Goal: Task Accomplishment & Management: Use online tool/utility

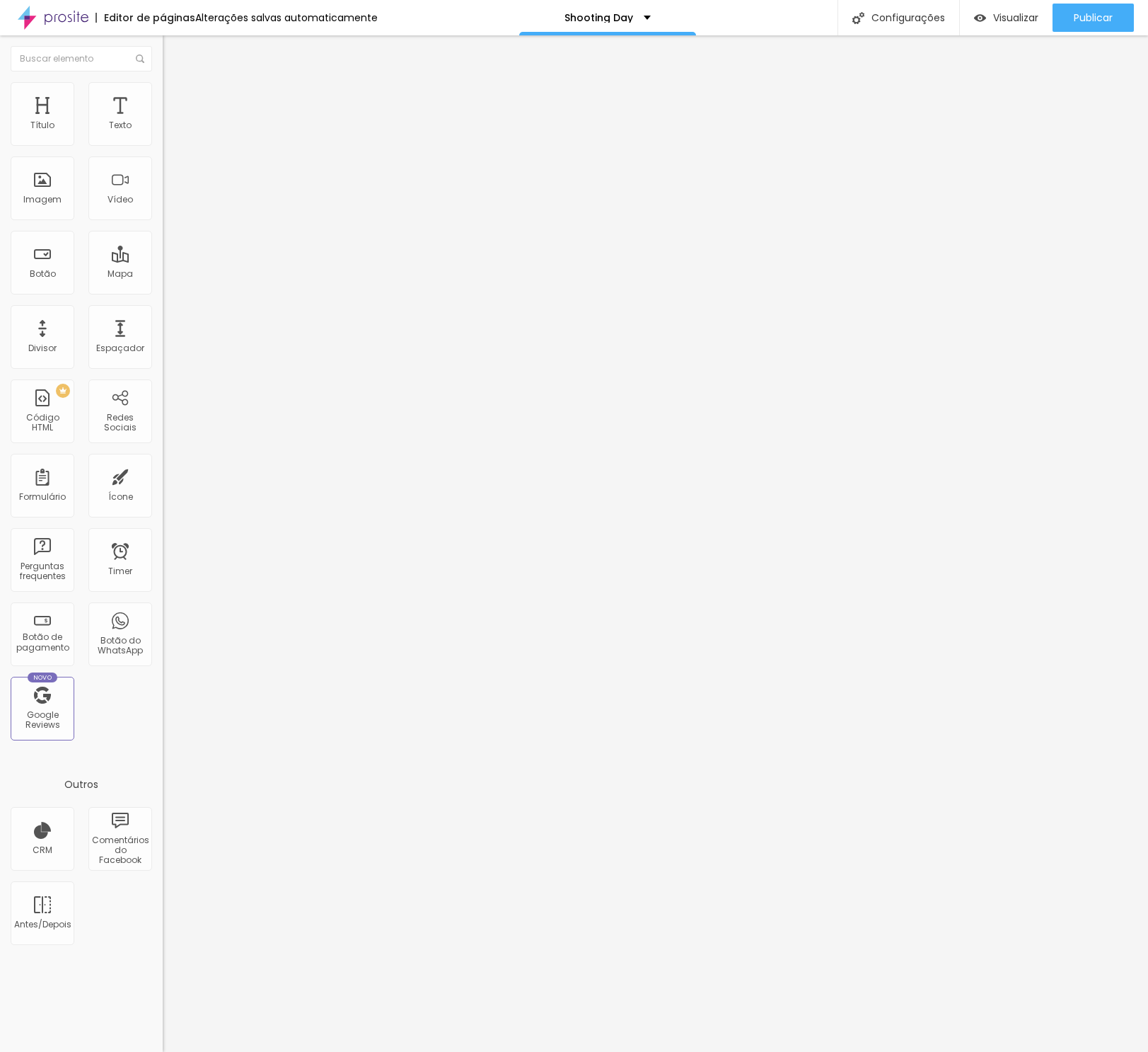
click at [176, 98] on span "Avançado" at bounding box center [199, 92] width 47 height 12
click at [162, 82] on li "Estilo" at bounding box center [244, 75] width 162 height 14
click at [162, 209] on button "button" at bounding box center [172, 202] width 19 height 15
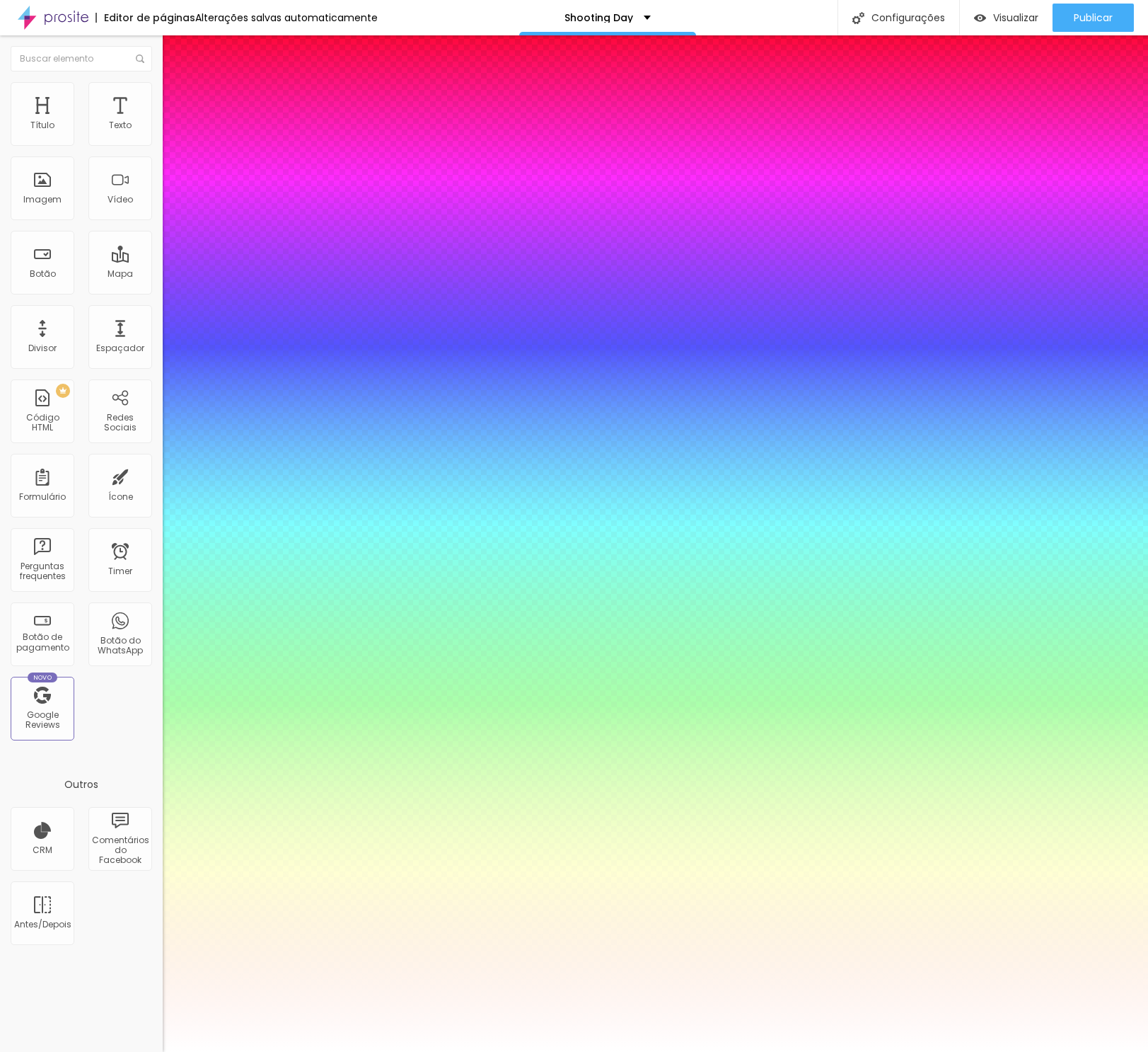
type input "1"
select select "AmaticaSC"
type input "1"
select select "AbrilFatface-Regular"
type input "1"
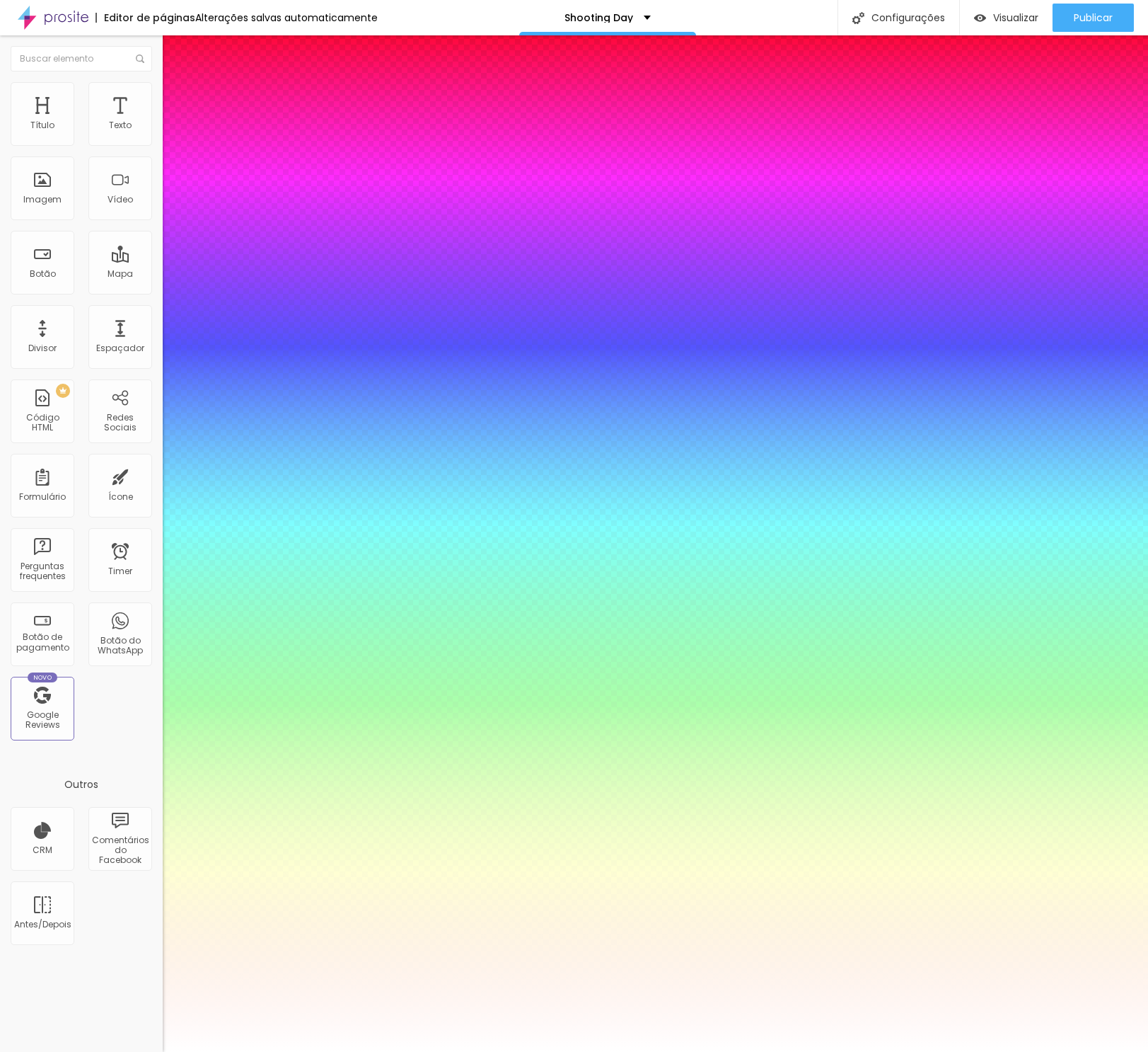
select select "Actor-Regular"
type input "1"
click at [852, 1051] on div at bounding box center [574, 1052] width 1148 height 0
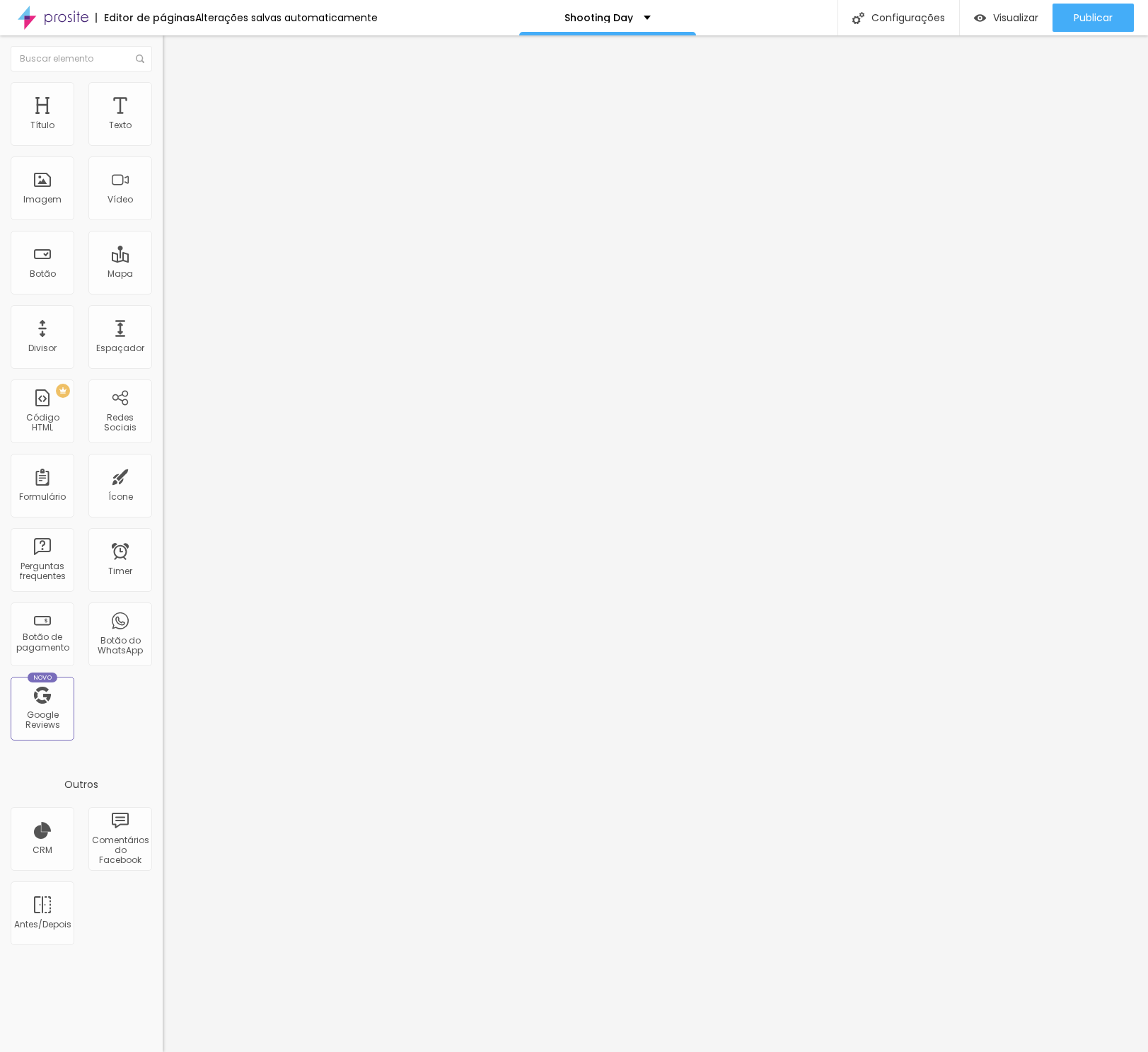
click at [169, 204] on icon "button" at bounding box center [172, 201] width 5 height 5
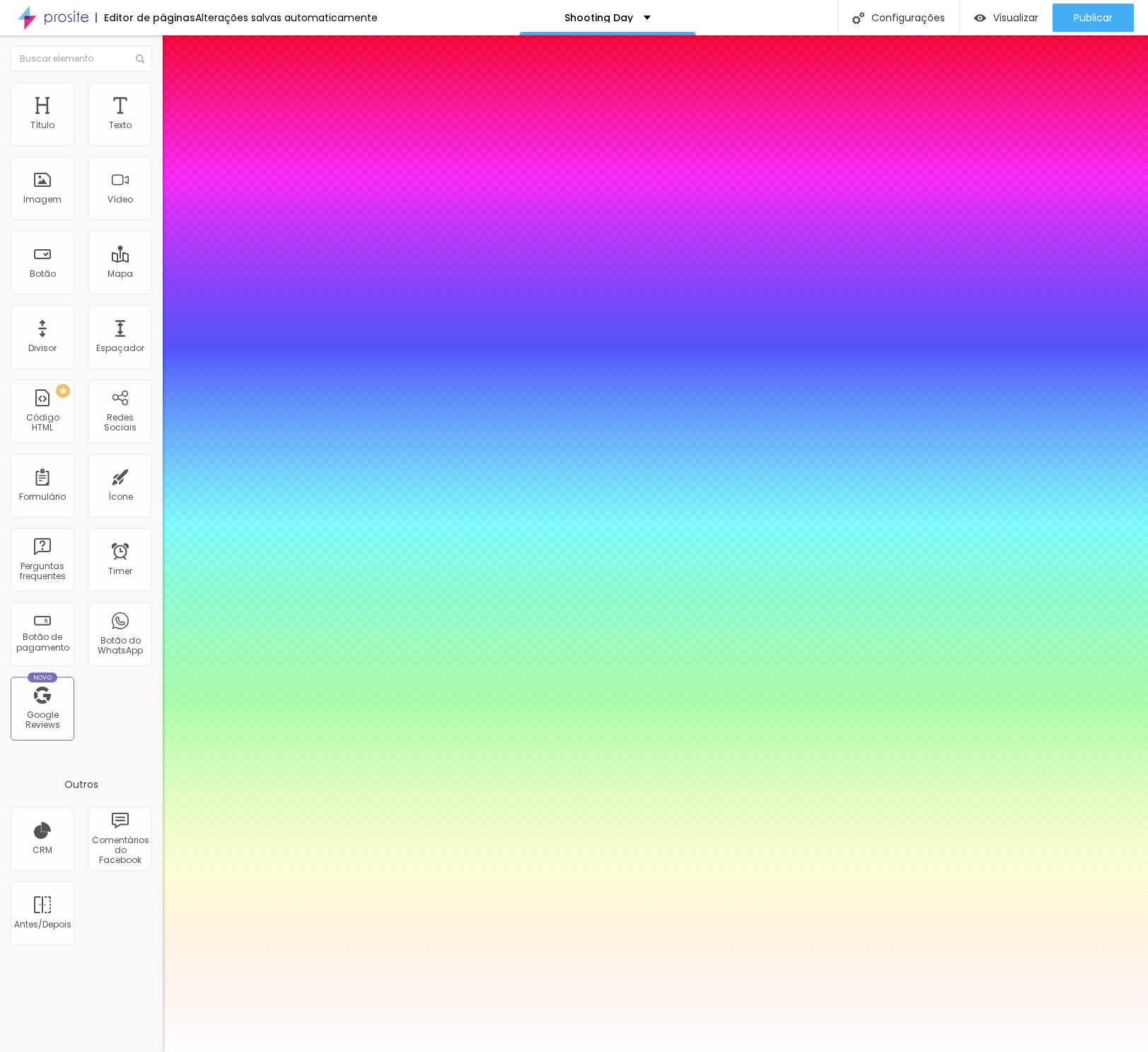
type input "1"
select select "Alegreya"
type input "1"
select select "AlegreyaBlack"
type input "1"
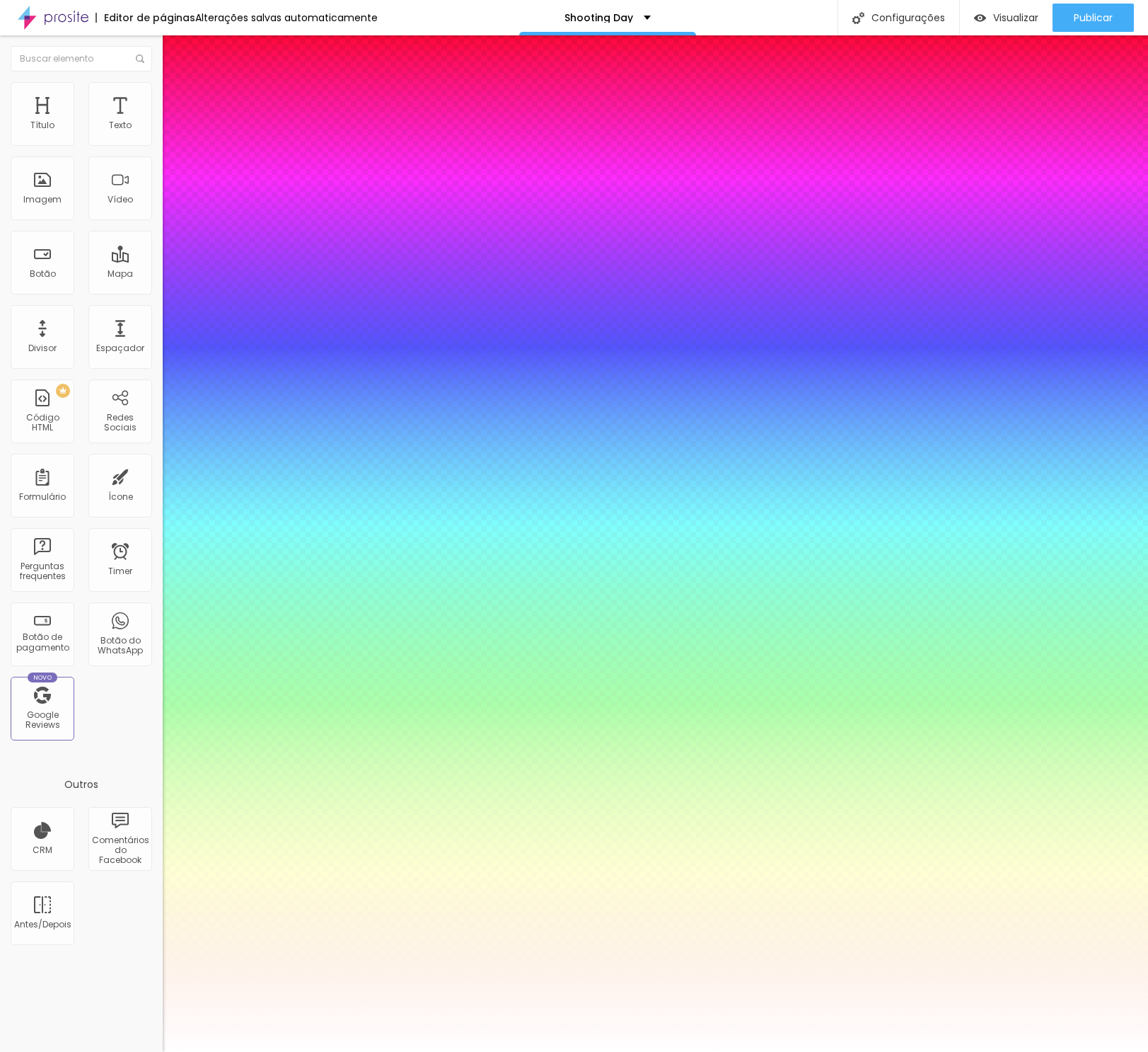
select select "Alice"
type input "1"
select select "[PERSON_NAME]"
type input "1"
select select "Allan-Regular"
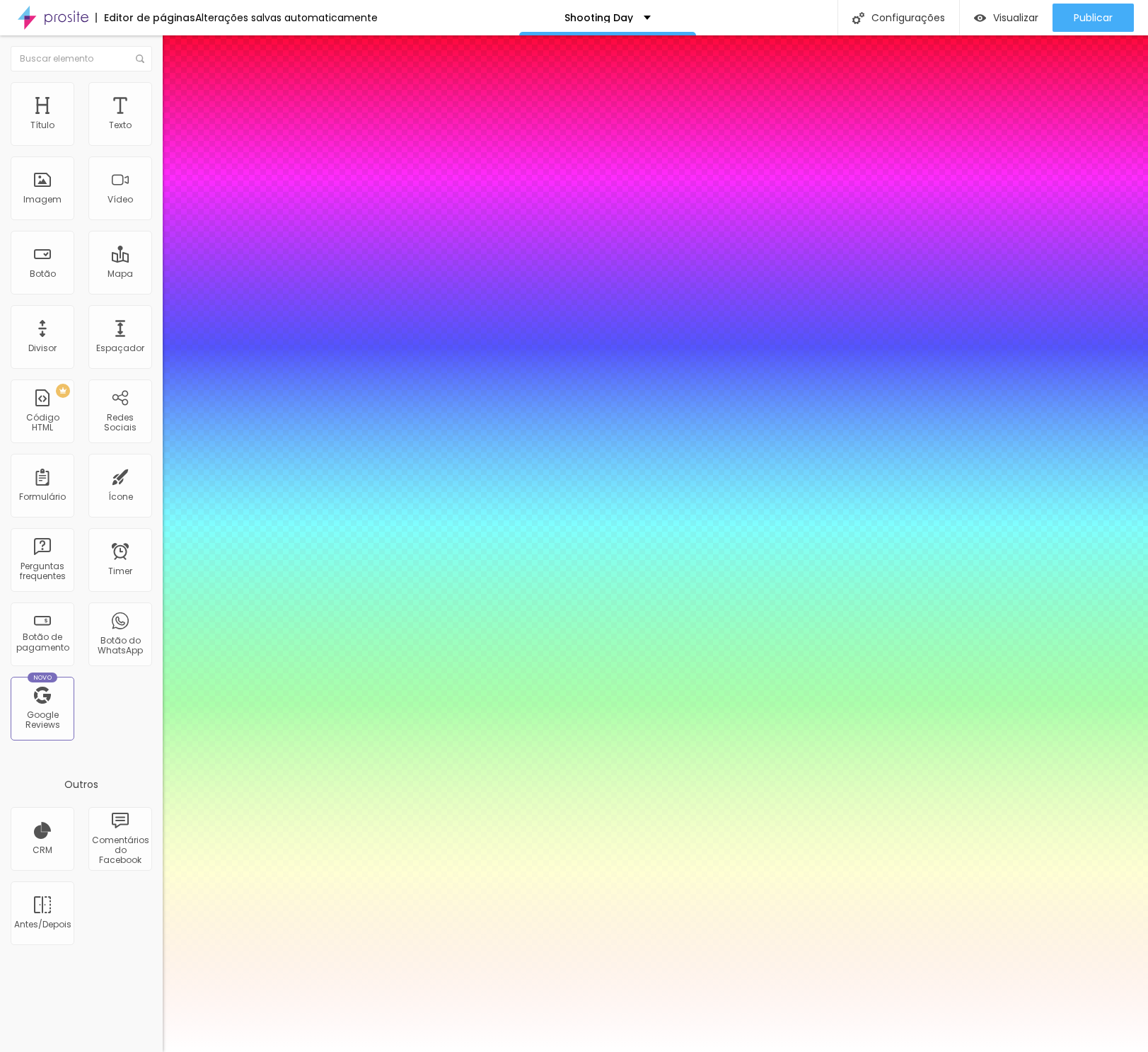
type input "1"
select select "Amaranth"
type input "1"
select select "AmaticaSC"
type input "1"
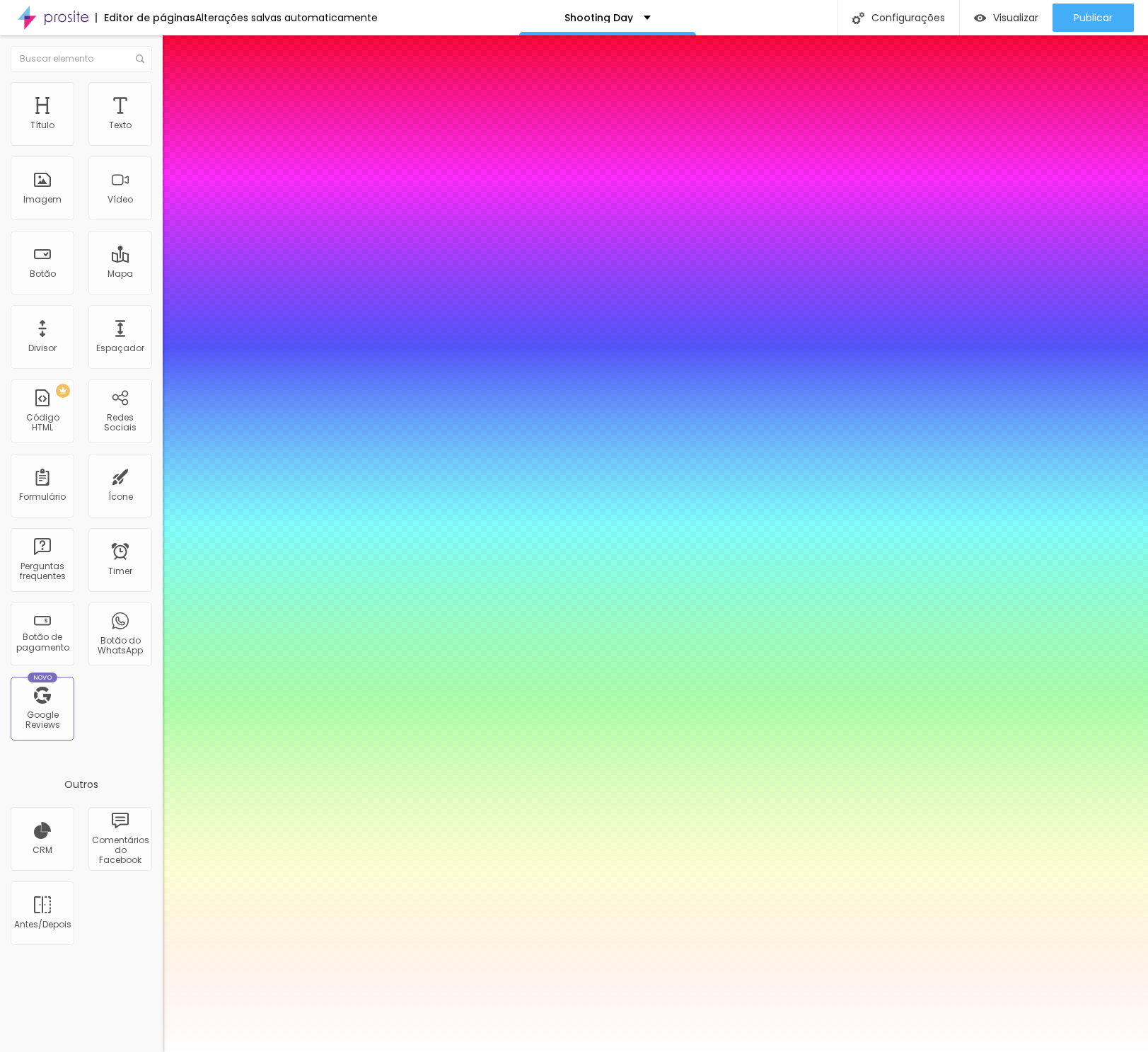
select select "AmaticSC"
type input "1"
select select "Amita-Bold"
type input "1"
select select "[GEOGRAPHIC_DATA]"
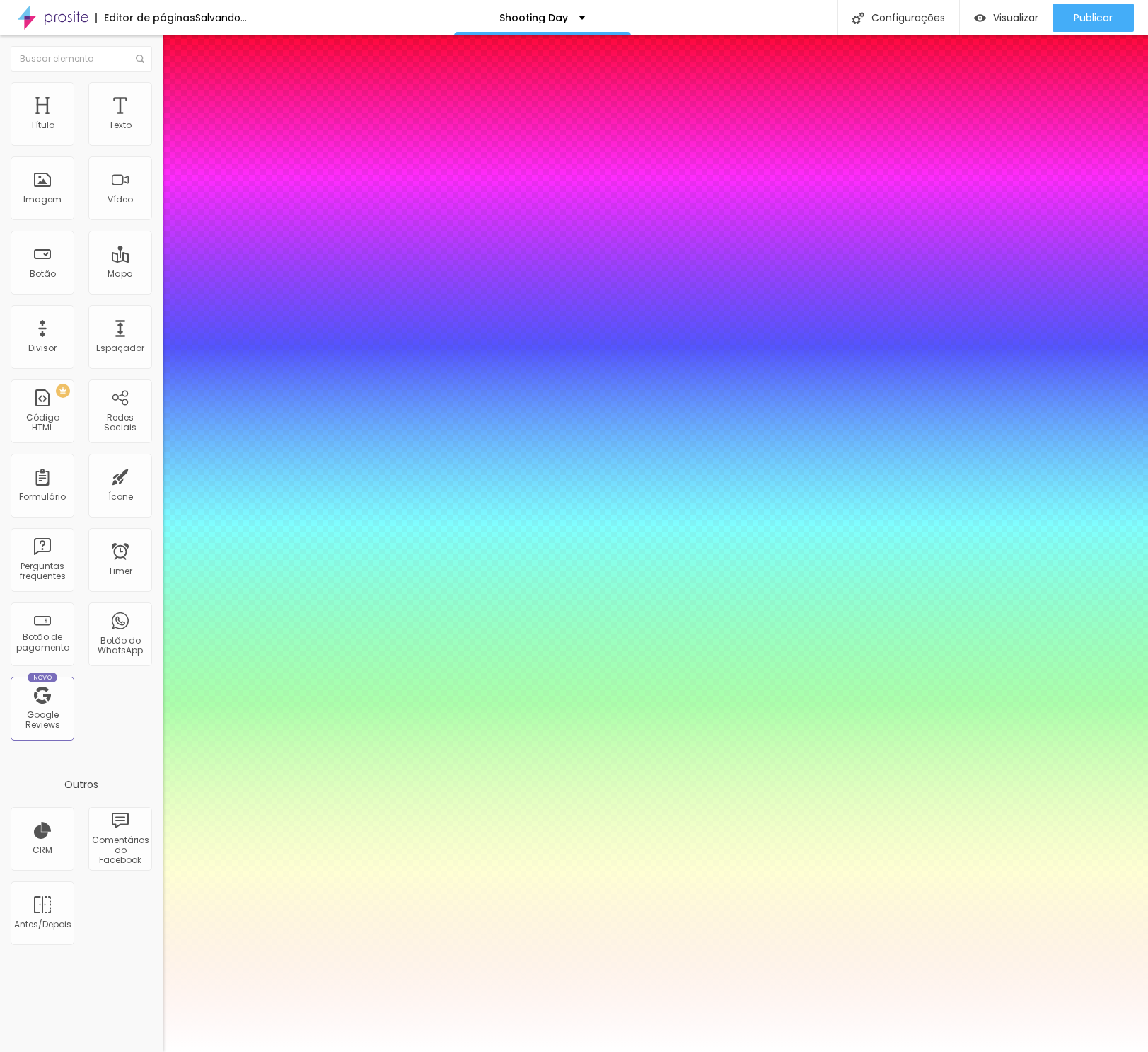
type input "1"
select select "AnonymousPro-Bold"
type input "1"
select select "Arapey"
type input "1"
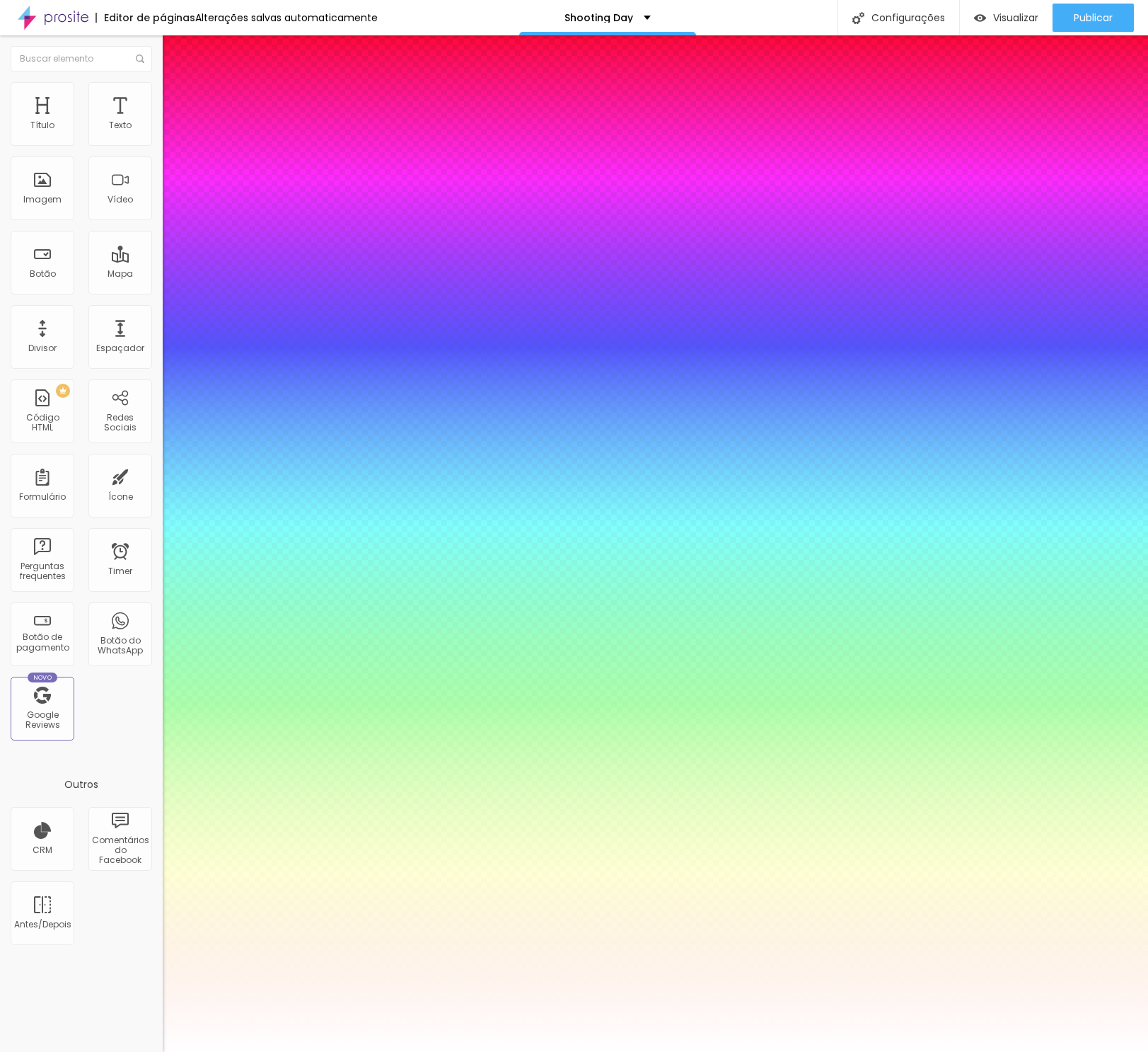
click at [901, 1051] on div at bounding box center [574, 1052] width 1148 height 0
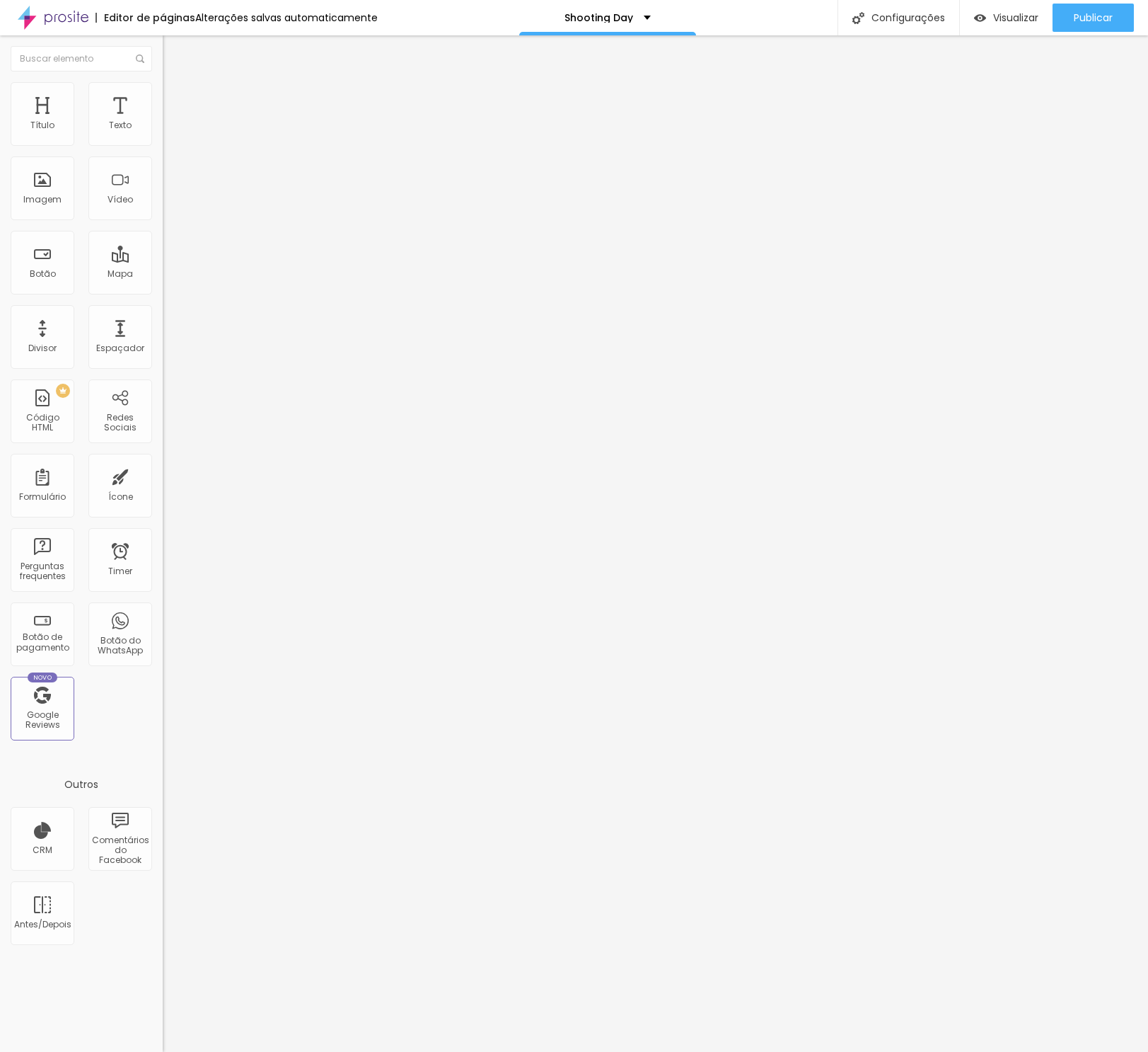
click at [162, 209] on button "button" at bounding box center [172, 202] width 19 height 15
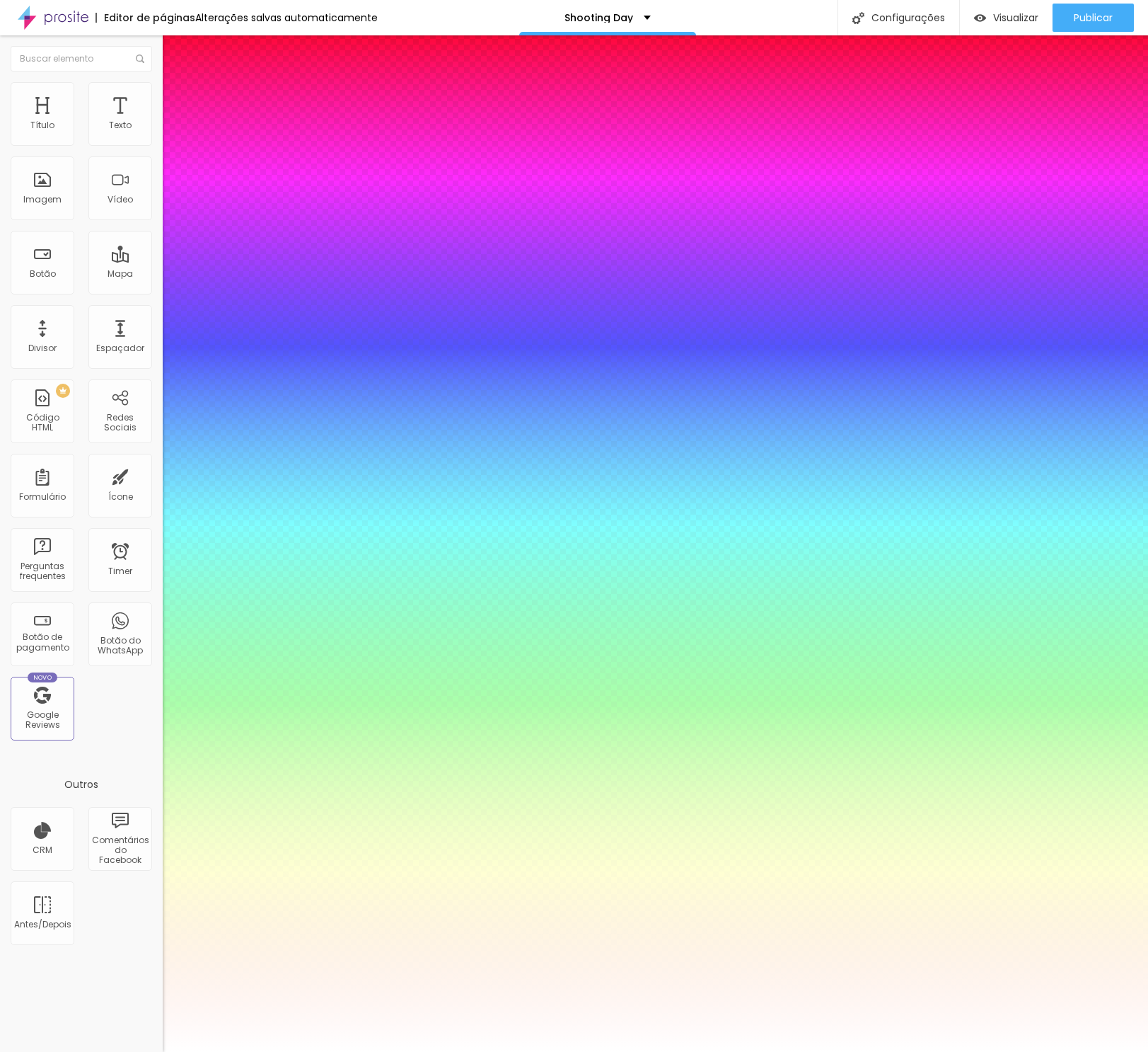
type input "1"
select select "AbrilFatface-Regular"
type input "1"
click at [228, 1051] on div "AbrilFatface-Regular Actor-Regular Alegreya AlegreyaBlack [PERSON_NAME] Allan-R…" at bounding box center [574, 1067] width 1148 height 15
select select "Actor-Regular"
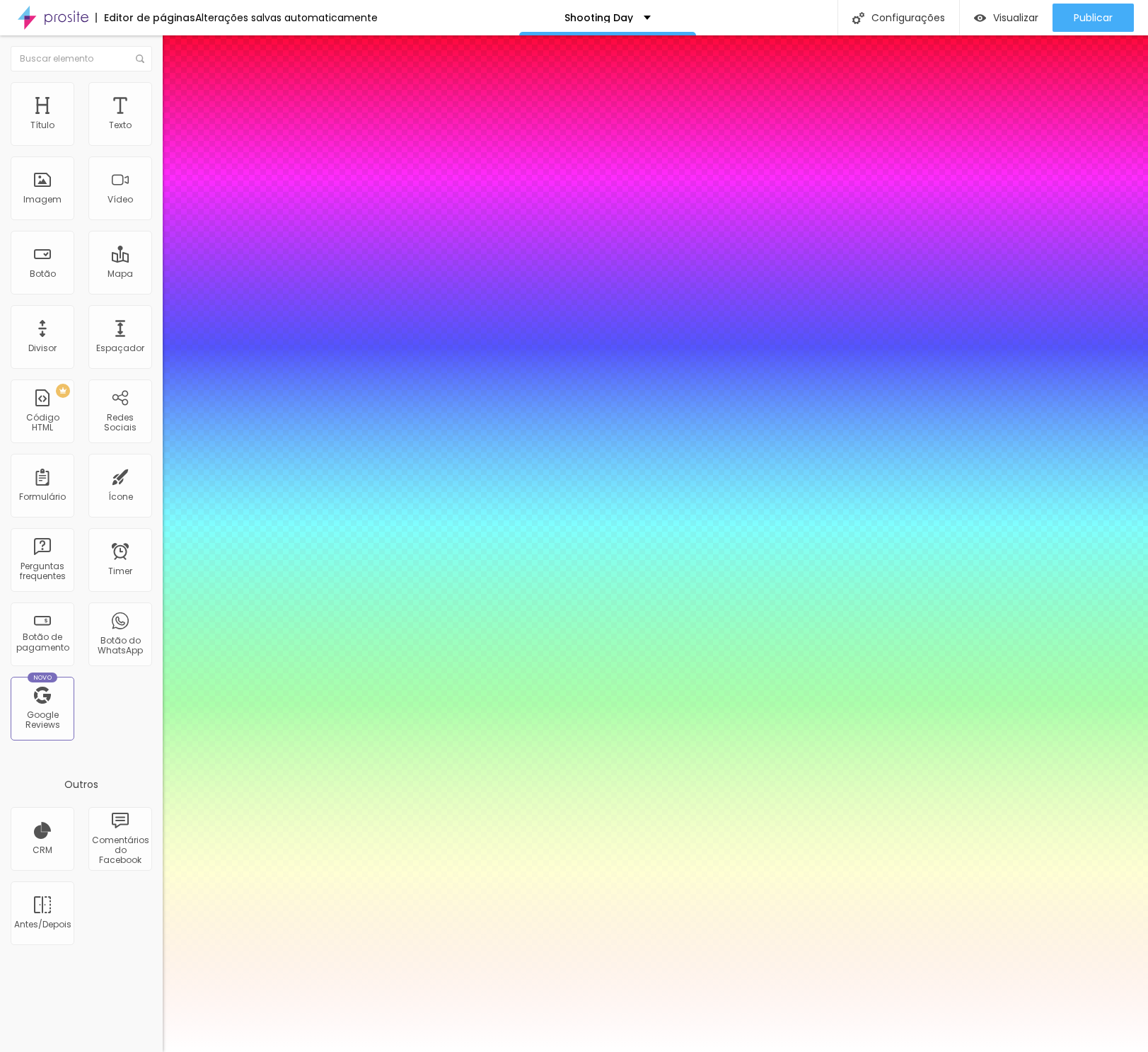
type input "1"
click at [862, 1051] on div at bounding box center [574, 1052] width 1148 height 0
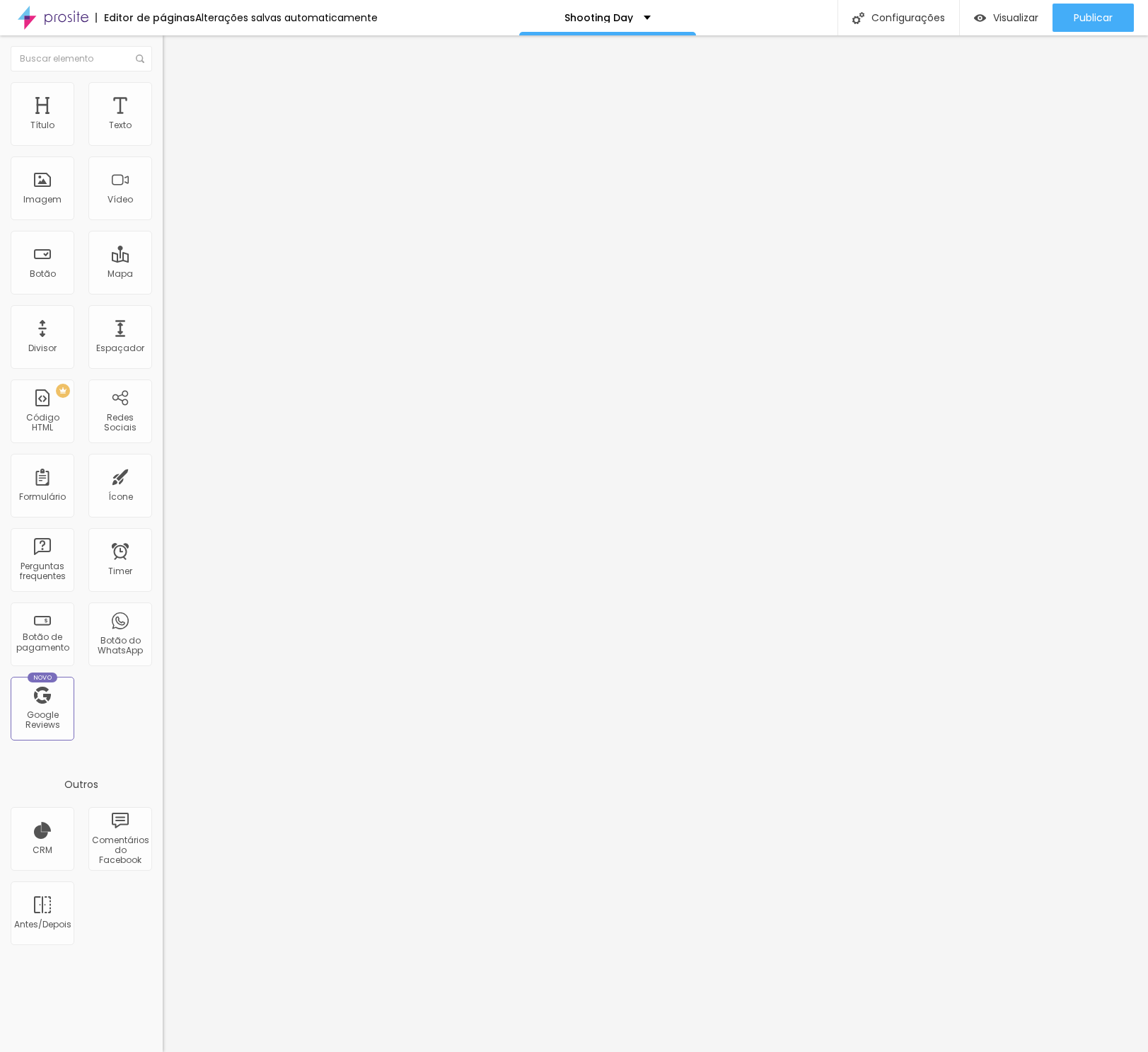
click at [176, 98] on span "Avançado" at bounding box center [199, 92] width 47 height 12
click at [162, 80] on img at bounding box center [169, 74] width 12 height 12
click at [162, 136] on button "button" at bounding box center [172, 128] width 19 height 15
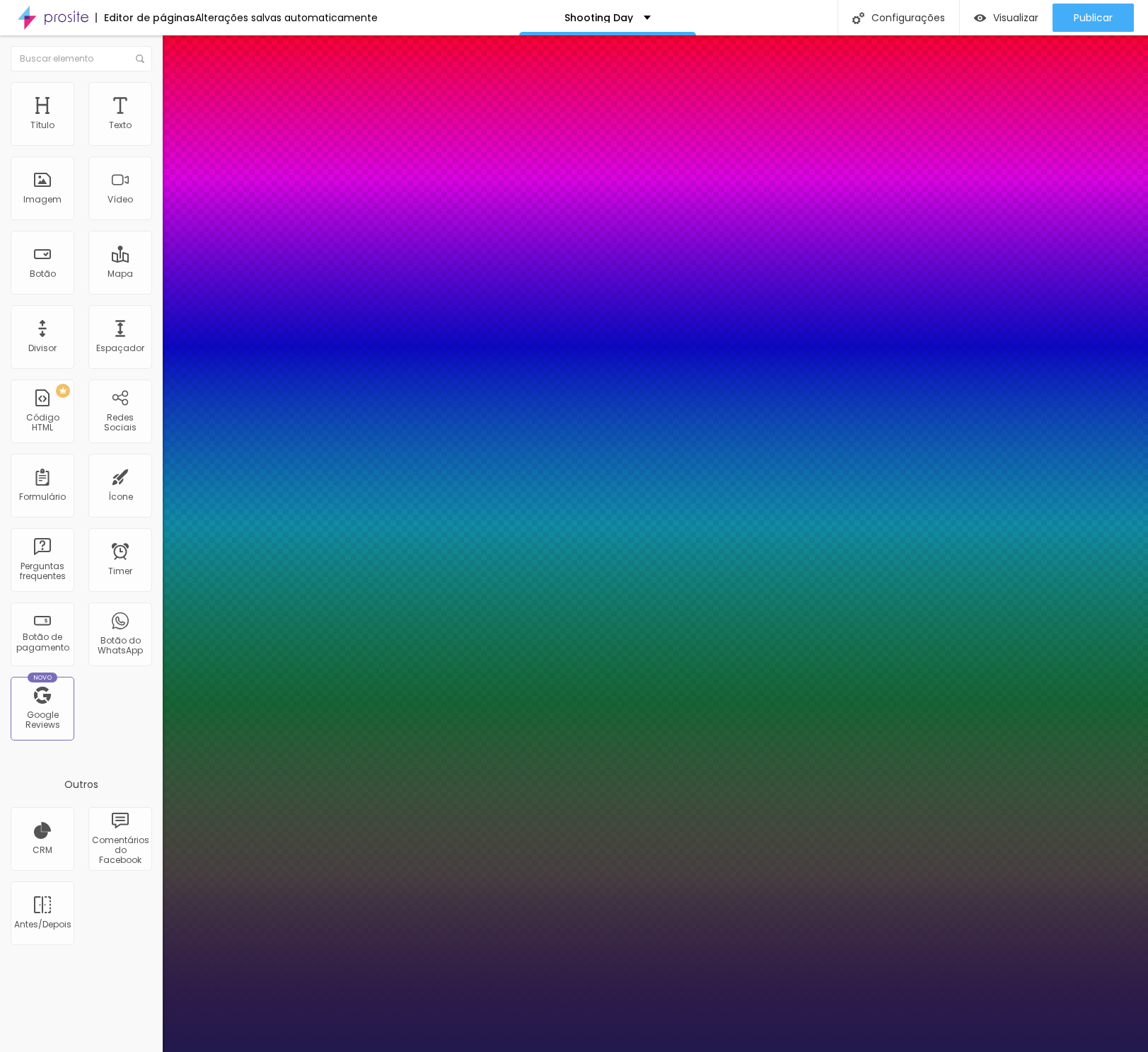
type input "1"
type input "17"
type input "1"
type input "24"
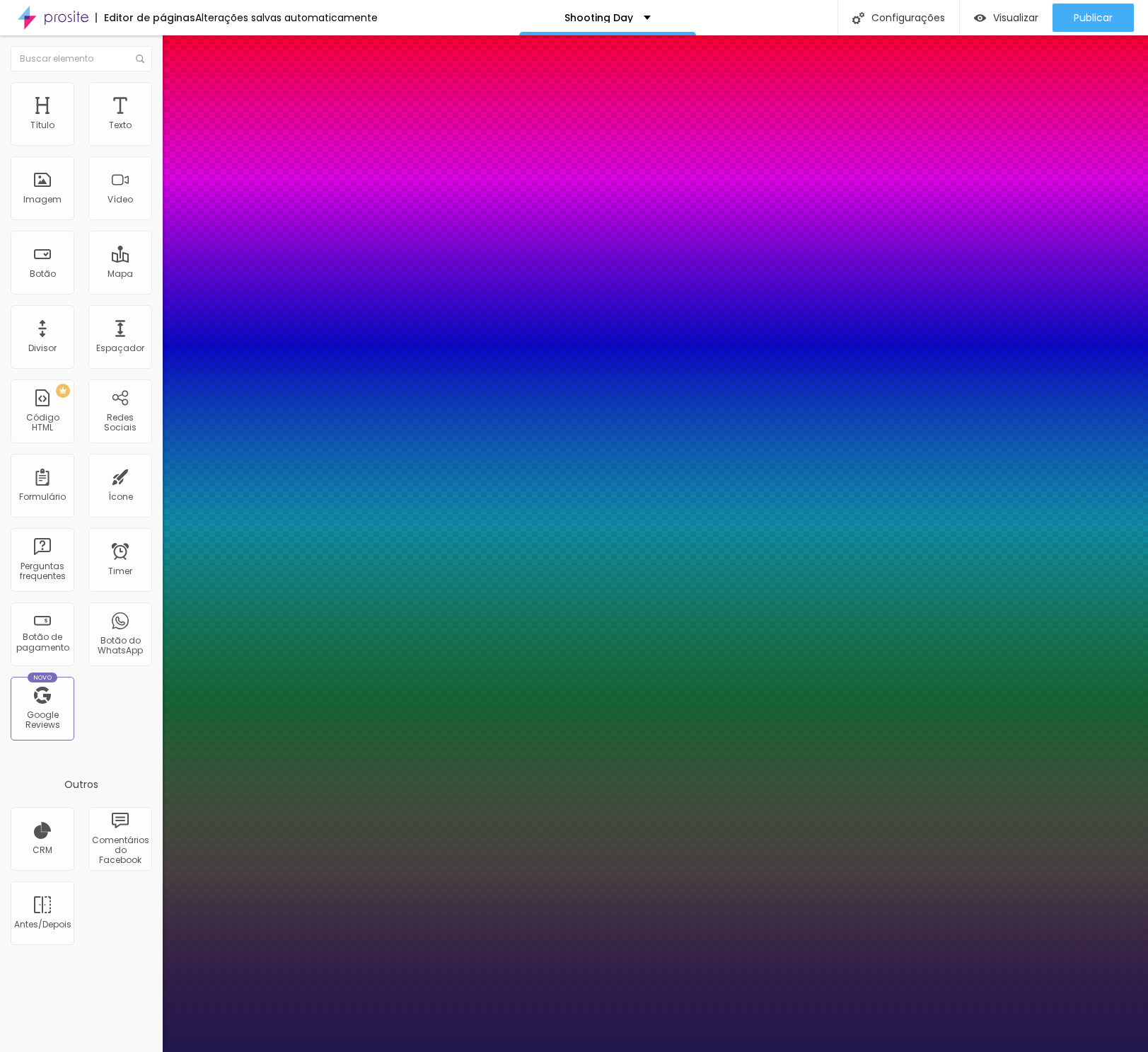
type input "24"
type input "1"
type input "28"
type input "1"
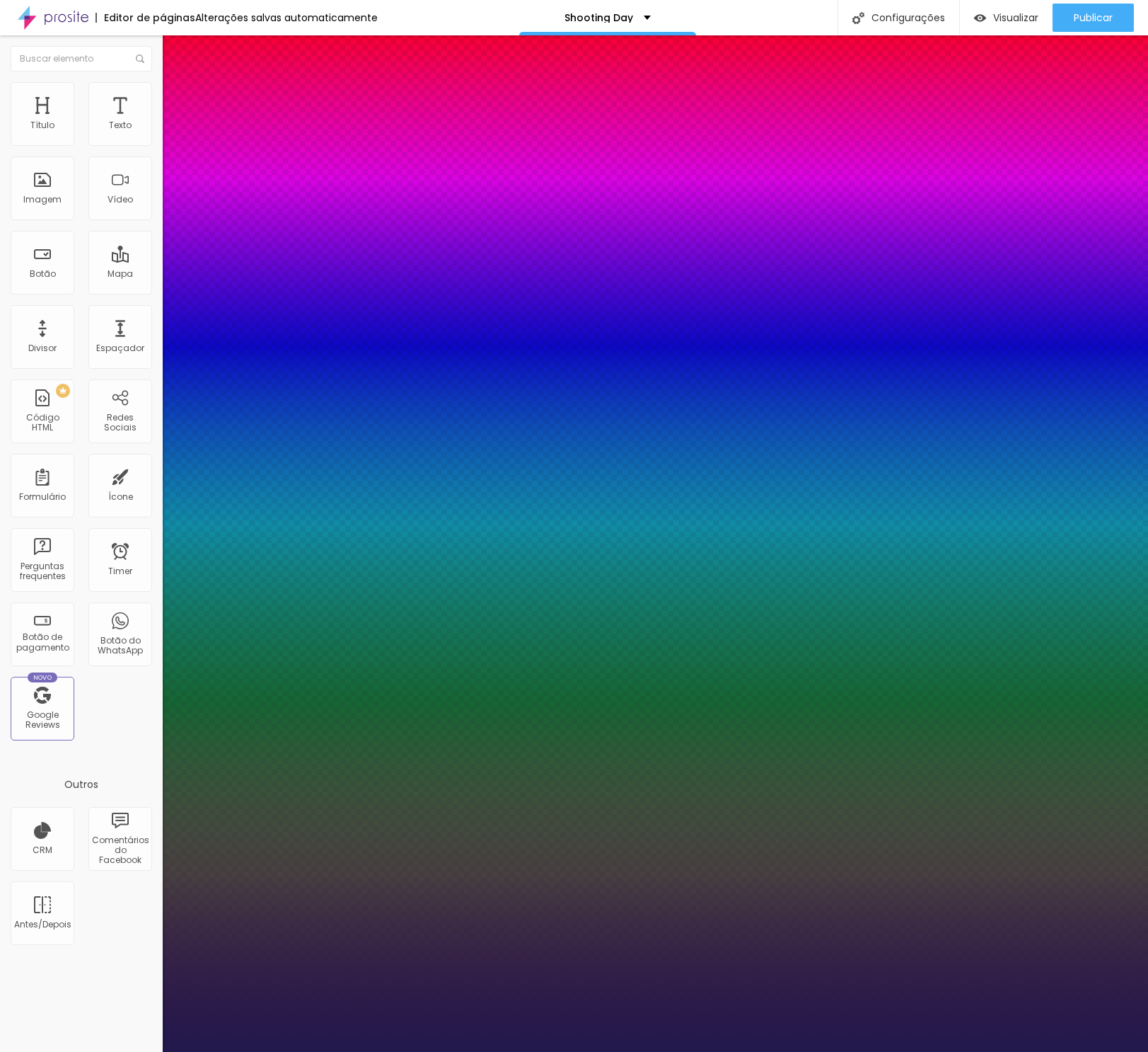
type input "27"
type input "1"
type input "28"
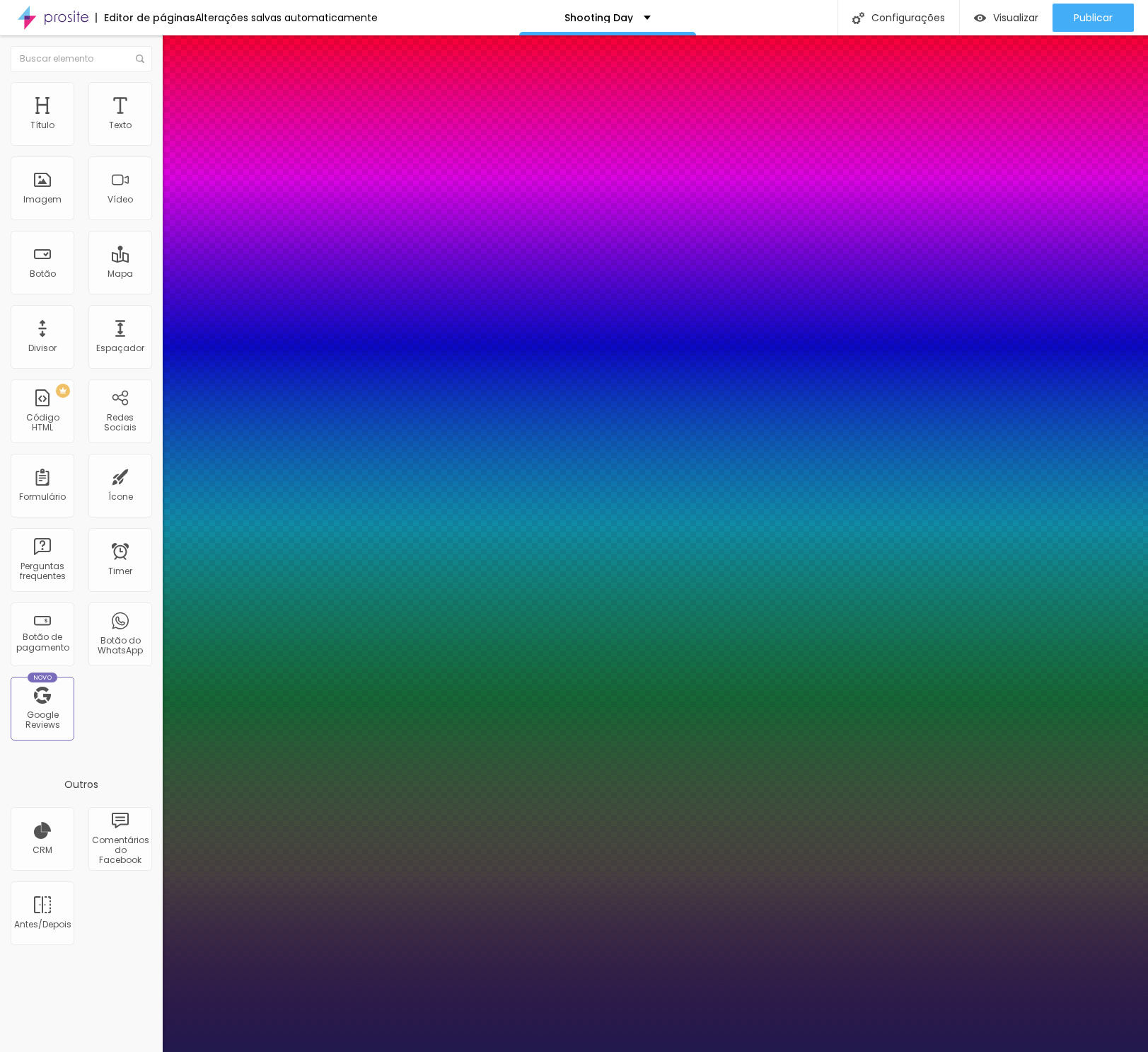
type input "1"
type input "29"
type input "1"
type input "31"
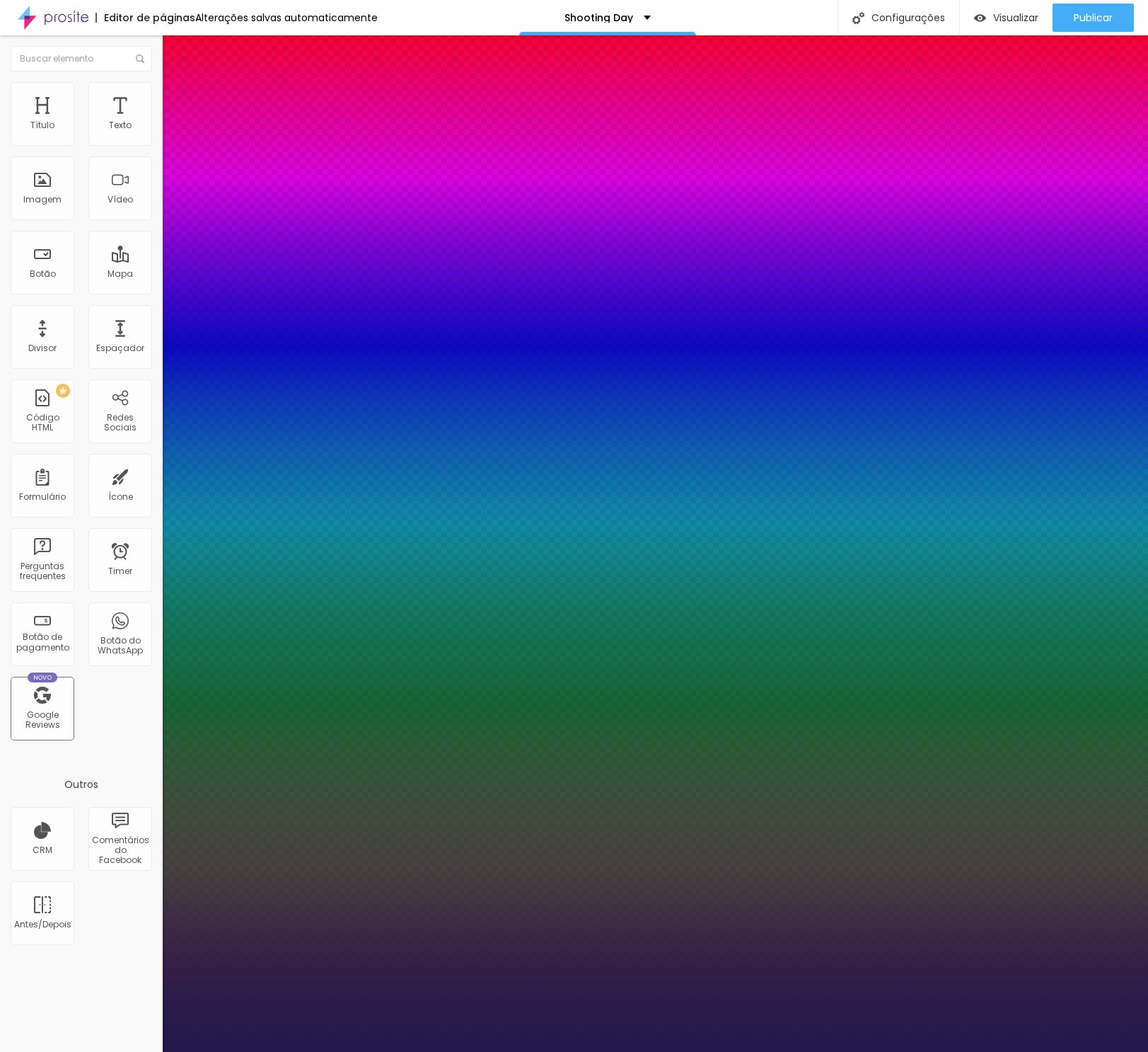
type input "31"
type input "1"
type input "32"
type input "1"
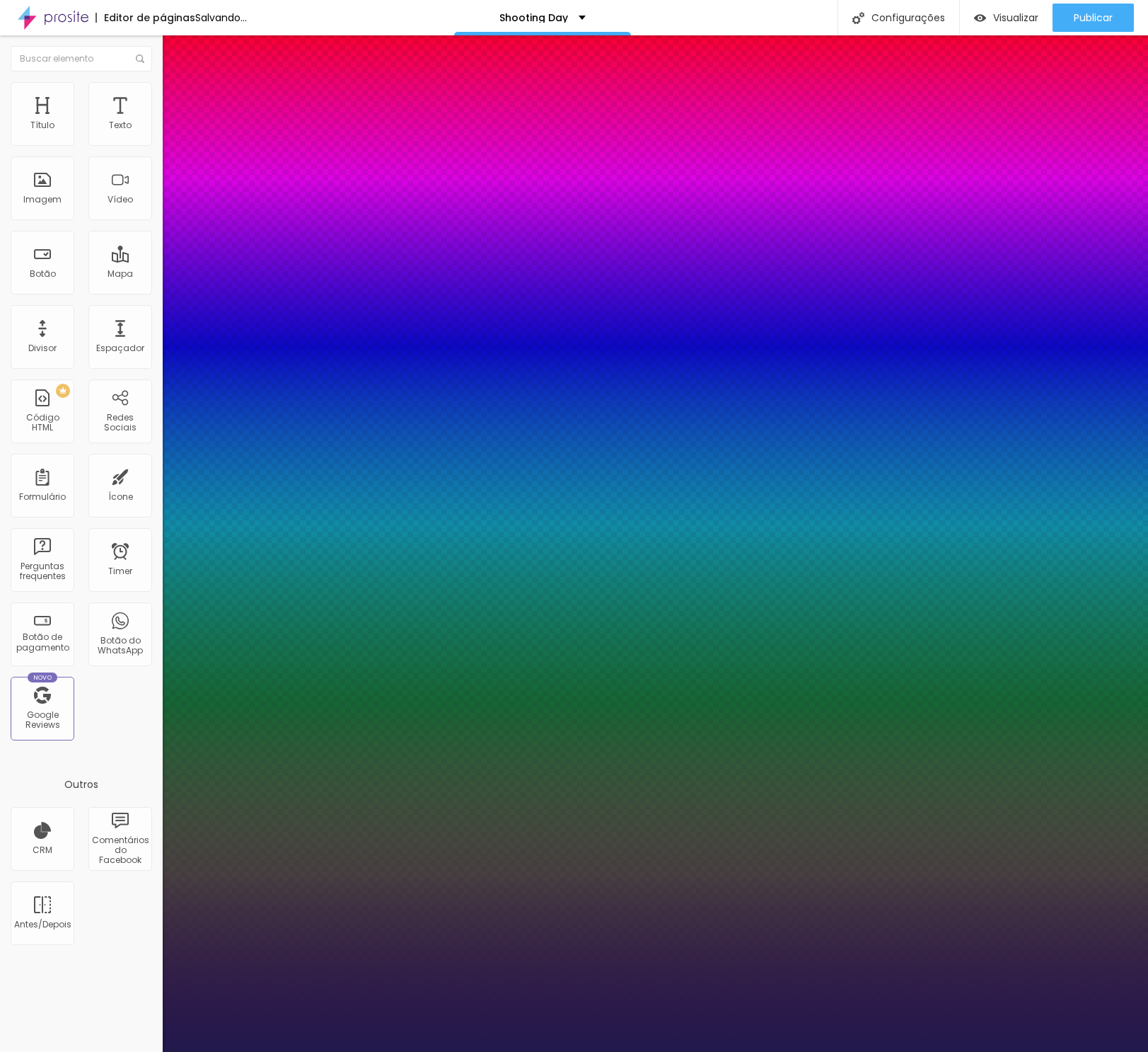
type input "31"
type input "1"
type input "30"
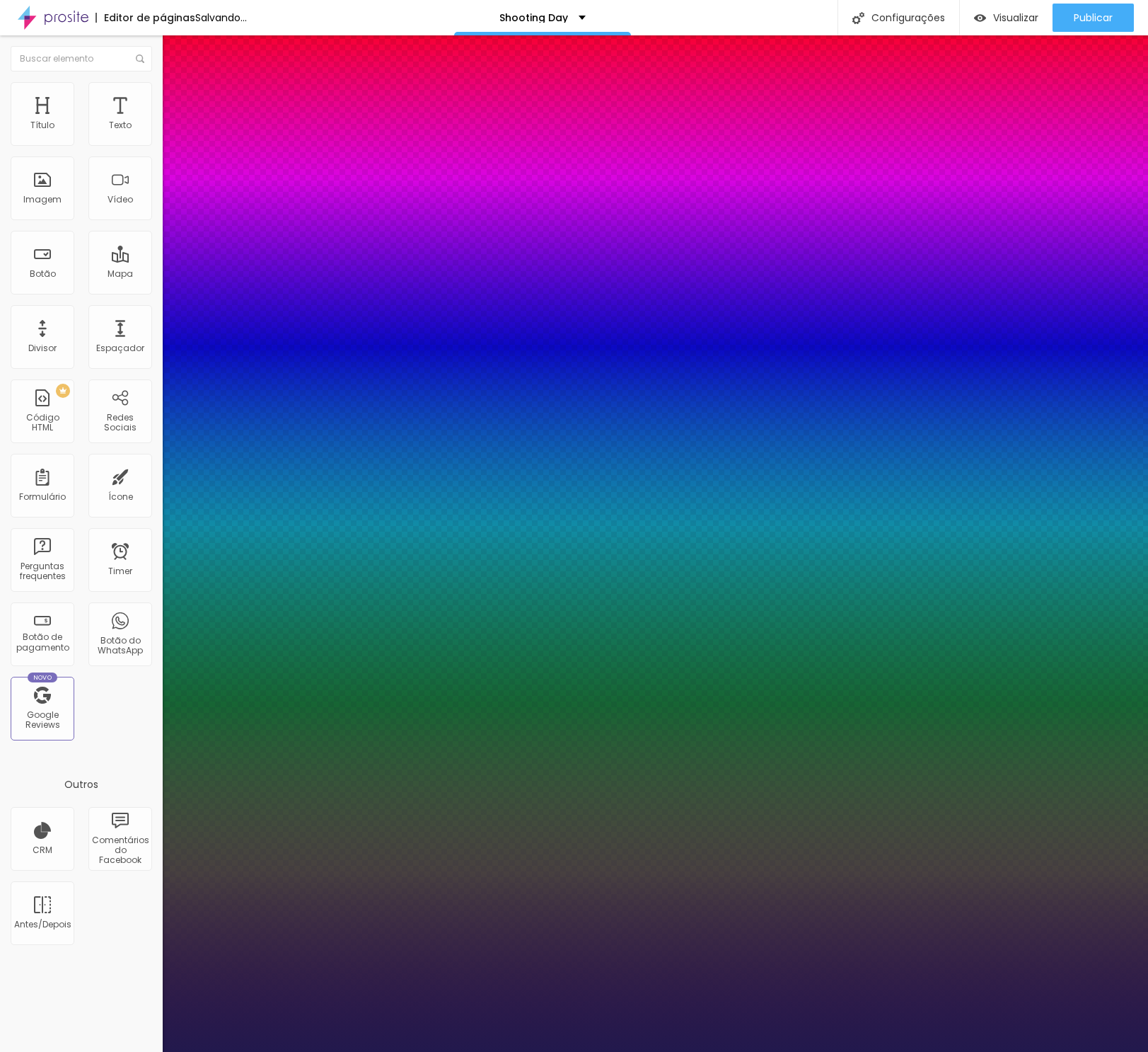
type input "1"
type input "29"
type input "1"
type input "30"
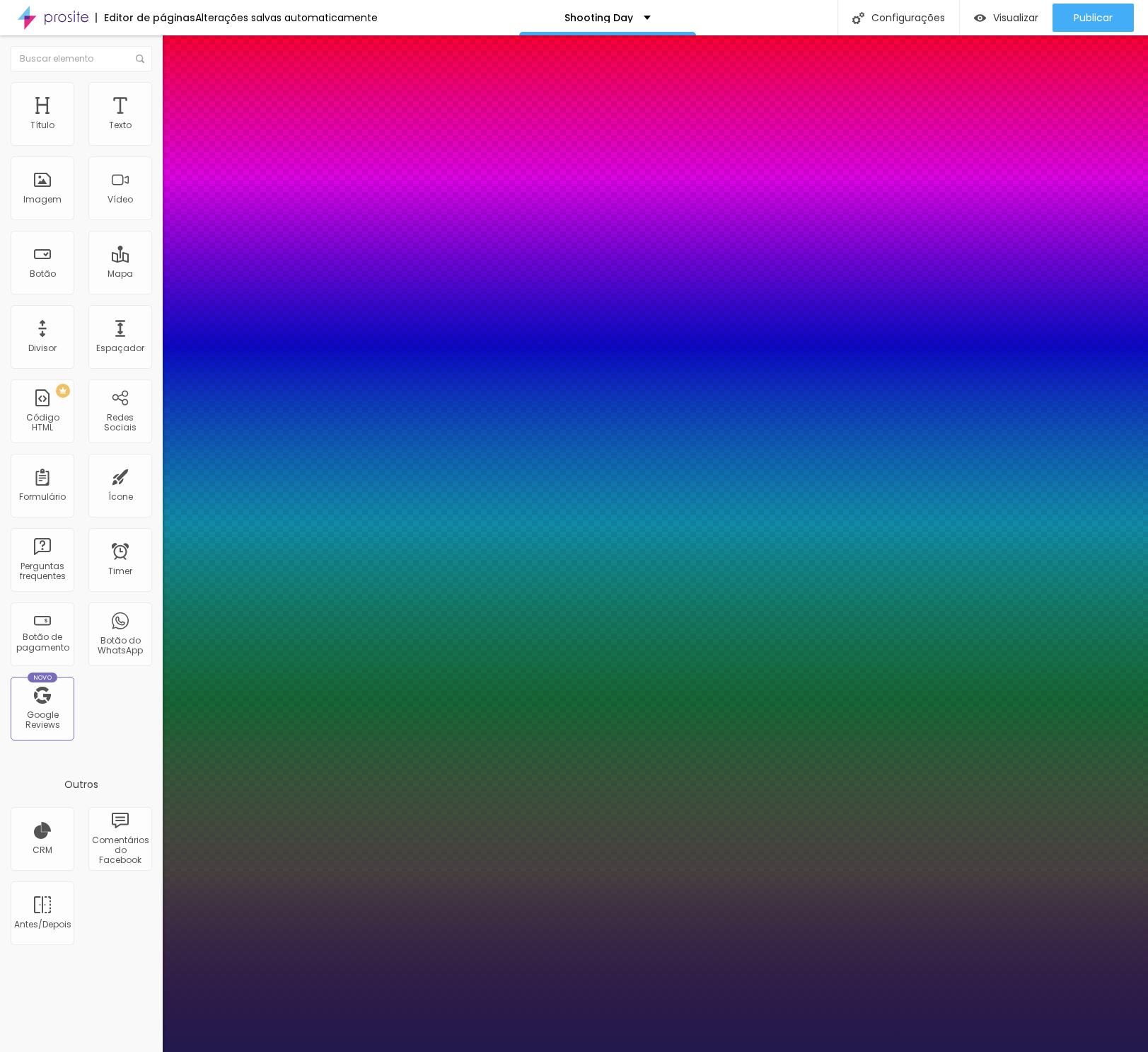
type input "30"
type input "1"
type input "30"
click at [64, 1051] on div at bounding box center [574, 1052] width 1148 height 0
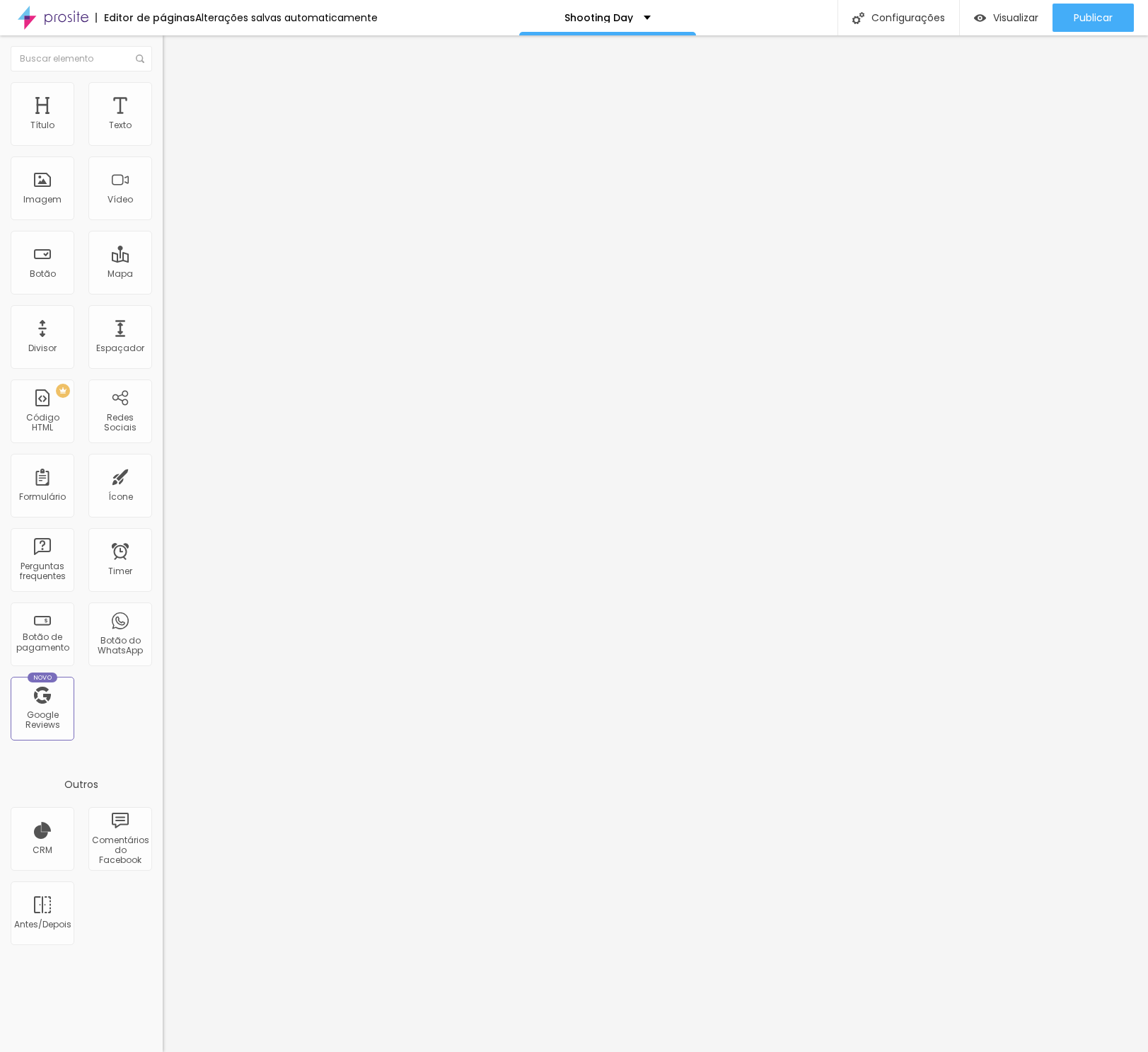
click at [162, 136] on button "button" at bounding box center [172, 128] width 19 height 15
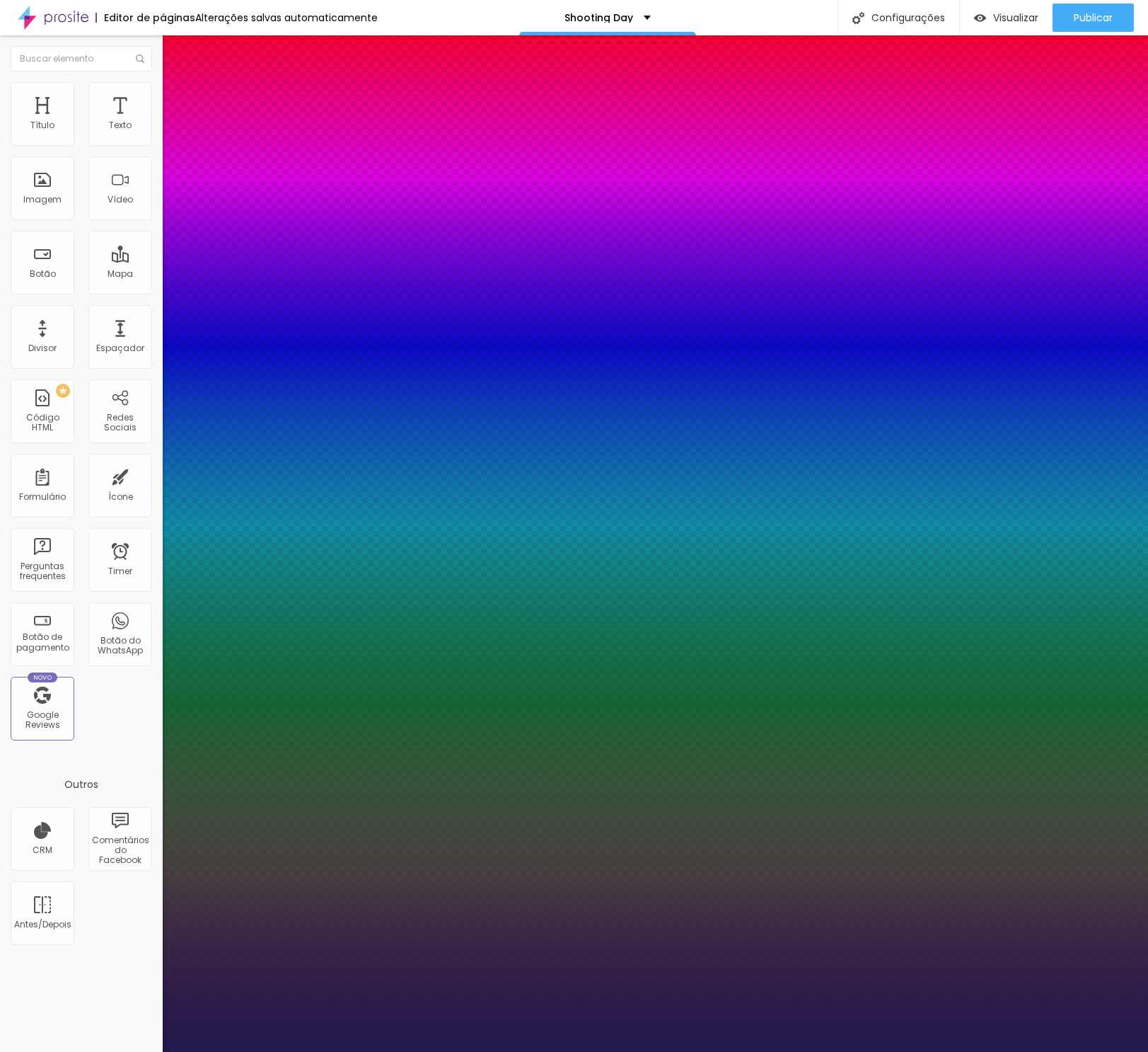
type input "1"
type input "31"
type input "1"
type input "30"
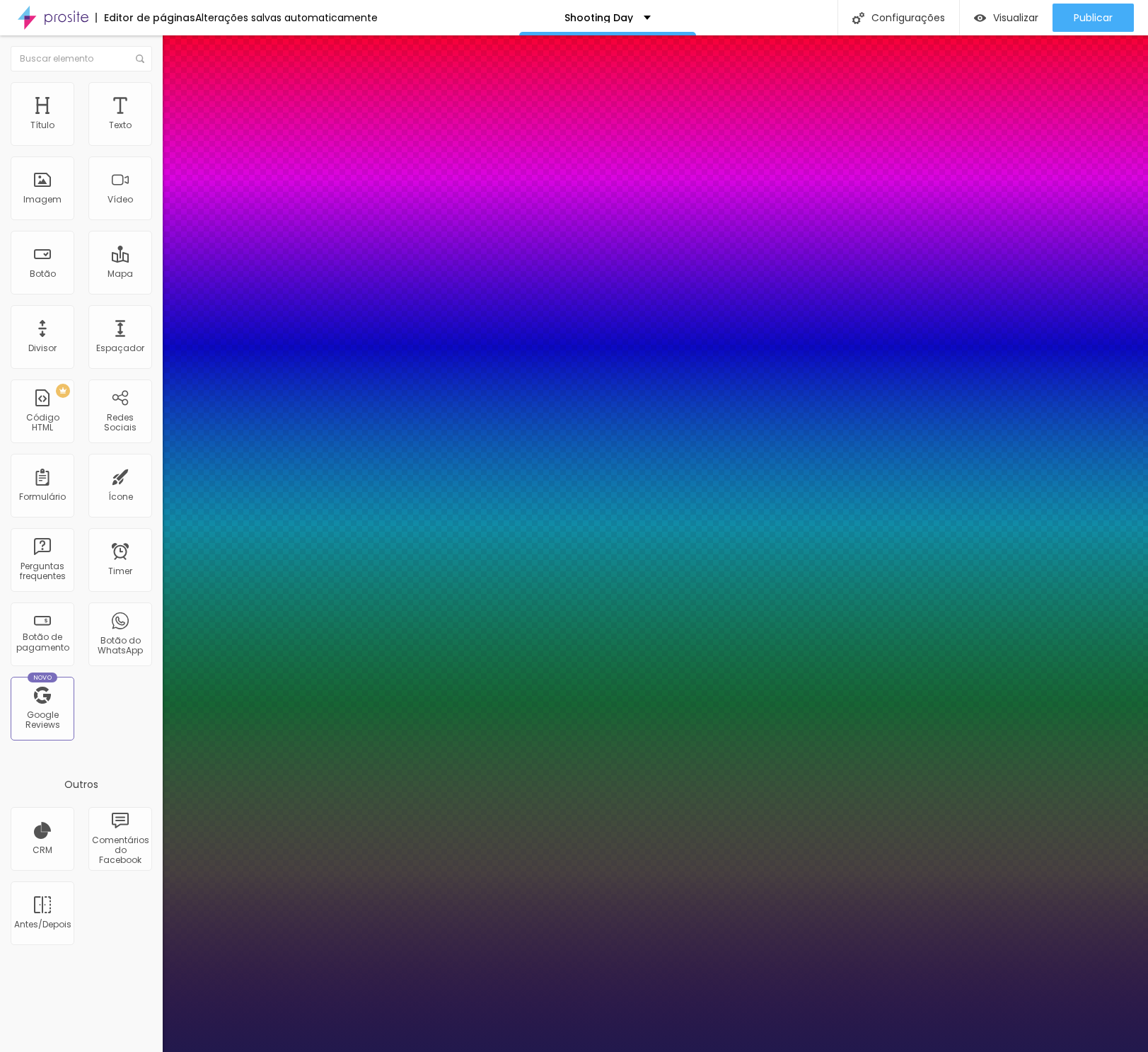
type input "30"
type input "1"
type input "29"
type input "1"
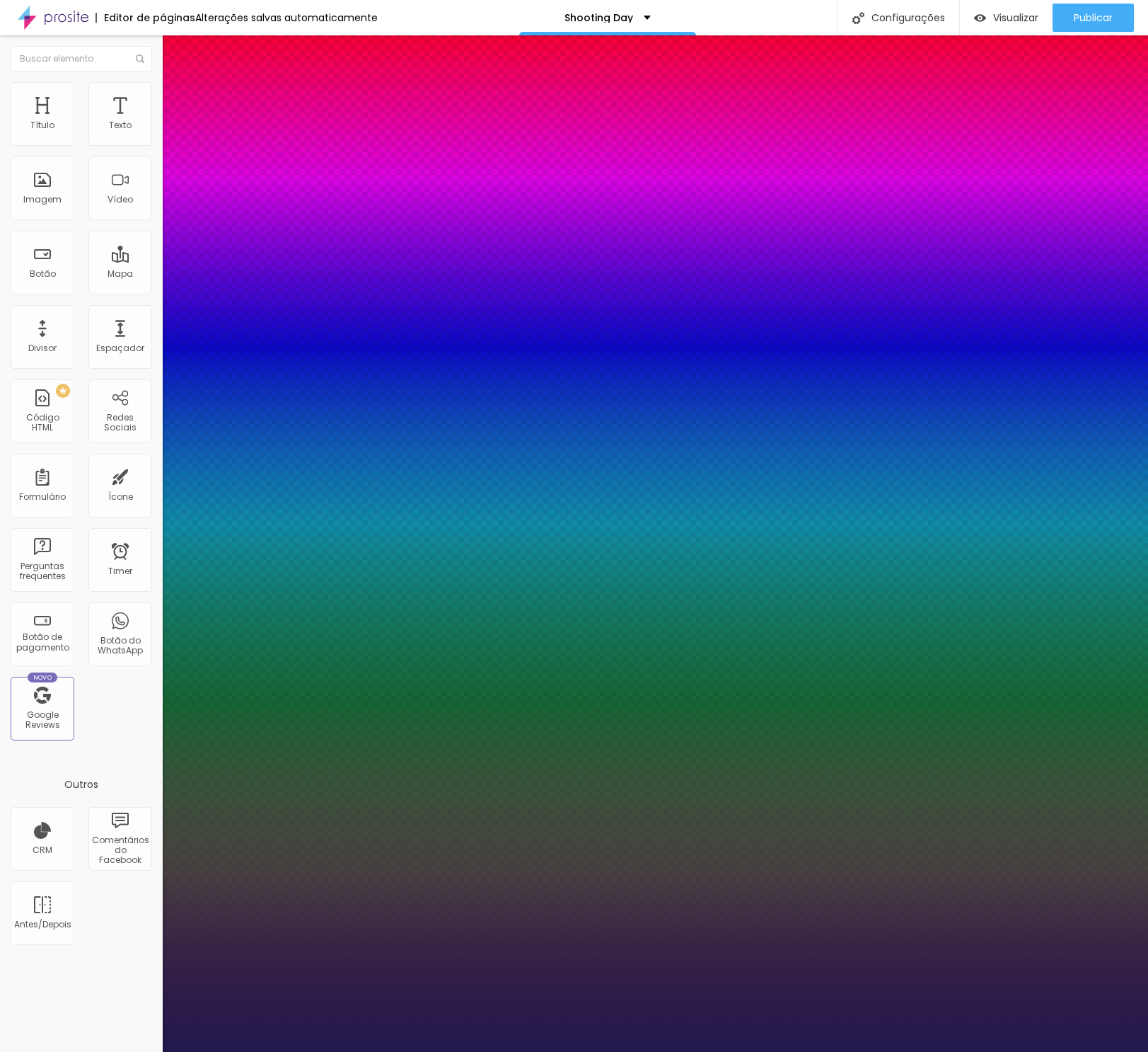
type input "28"
type input "1"
type input "27"
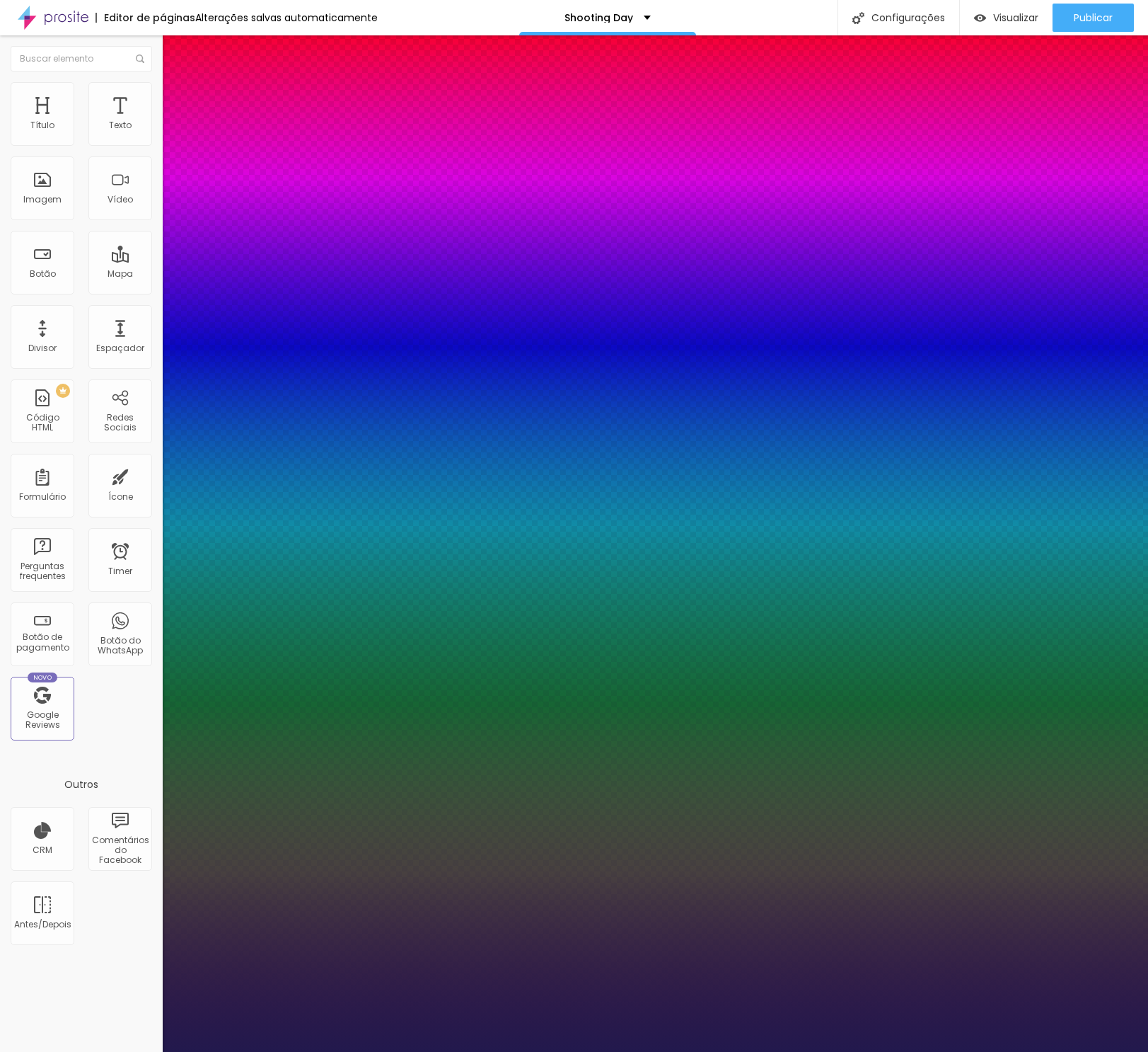
type input "1"
type input "26"
type input "1"
type input "25"
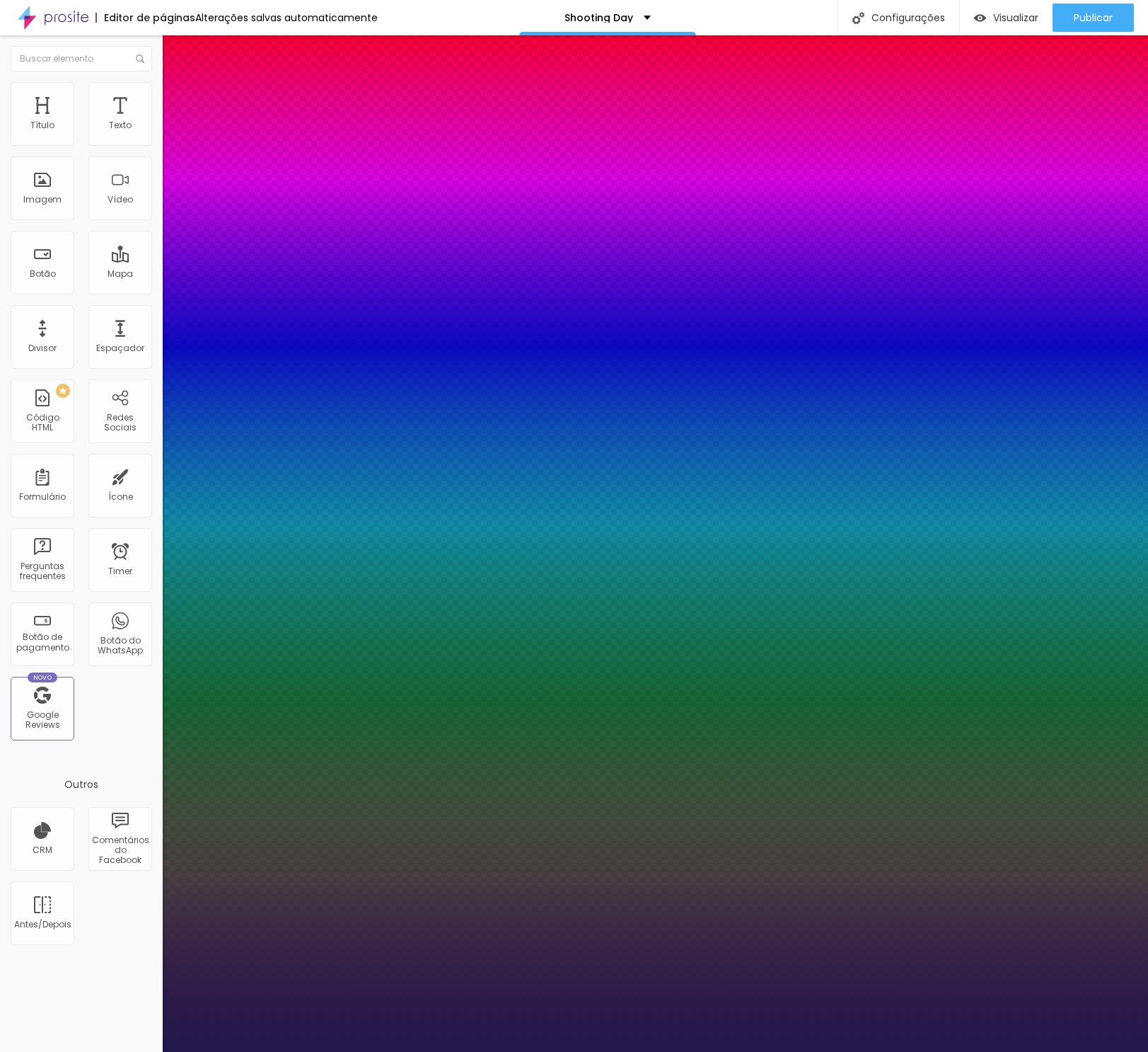
type input "25"
type input "1"
type input "24"
type input "1"
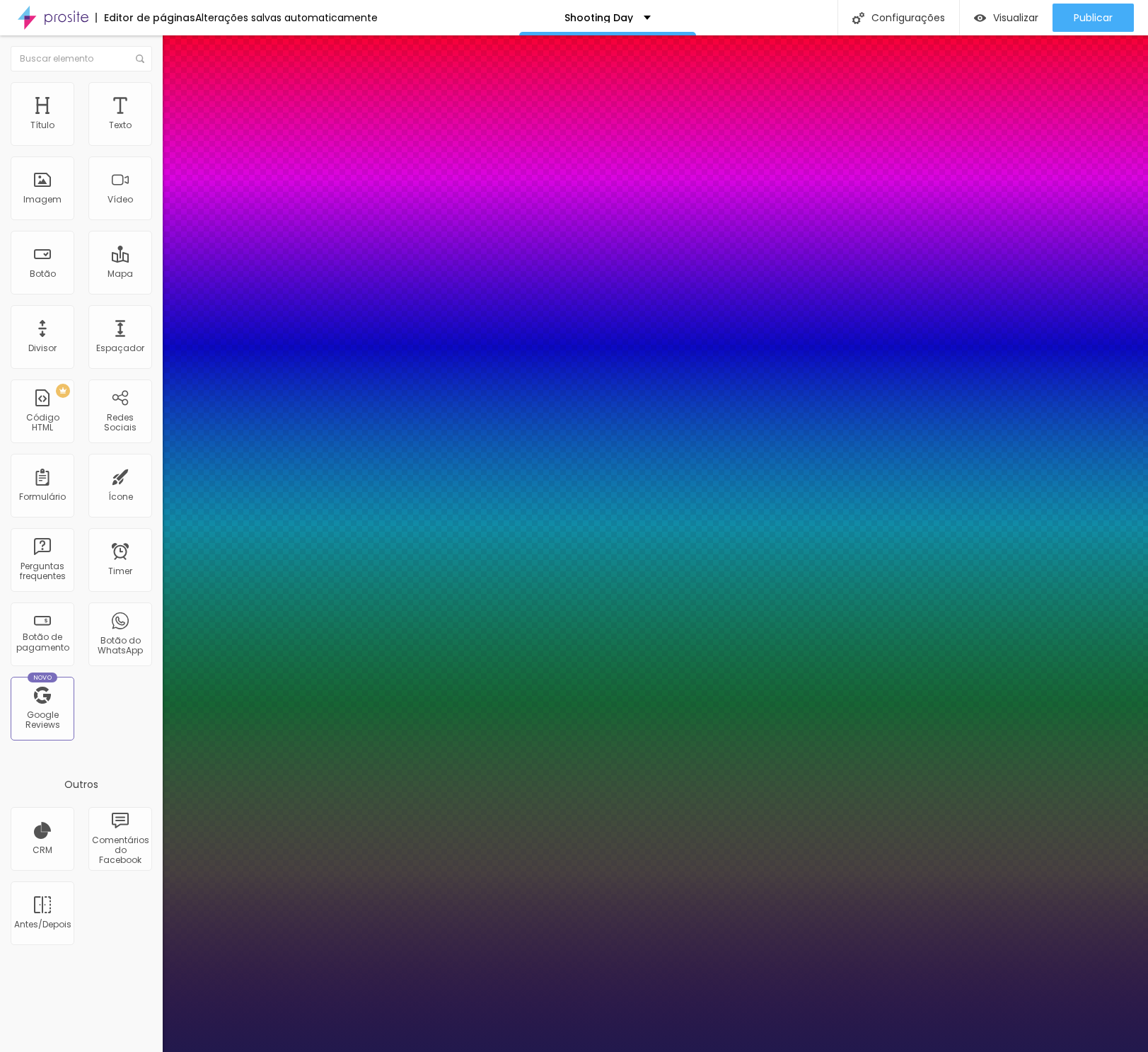
drag, startPoint x: 207, startPoint y: 237, endPoint x: 199, endPoint y: 237, distance: 8.0
type input "24"
click at [91, 1051] on div at bounding box center [574, 1052] width 1148 height 0
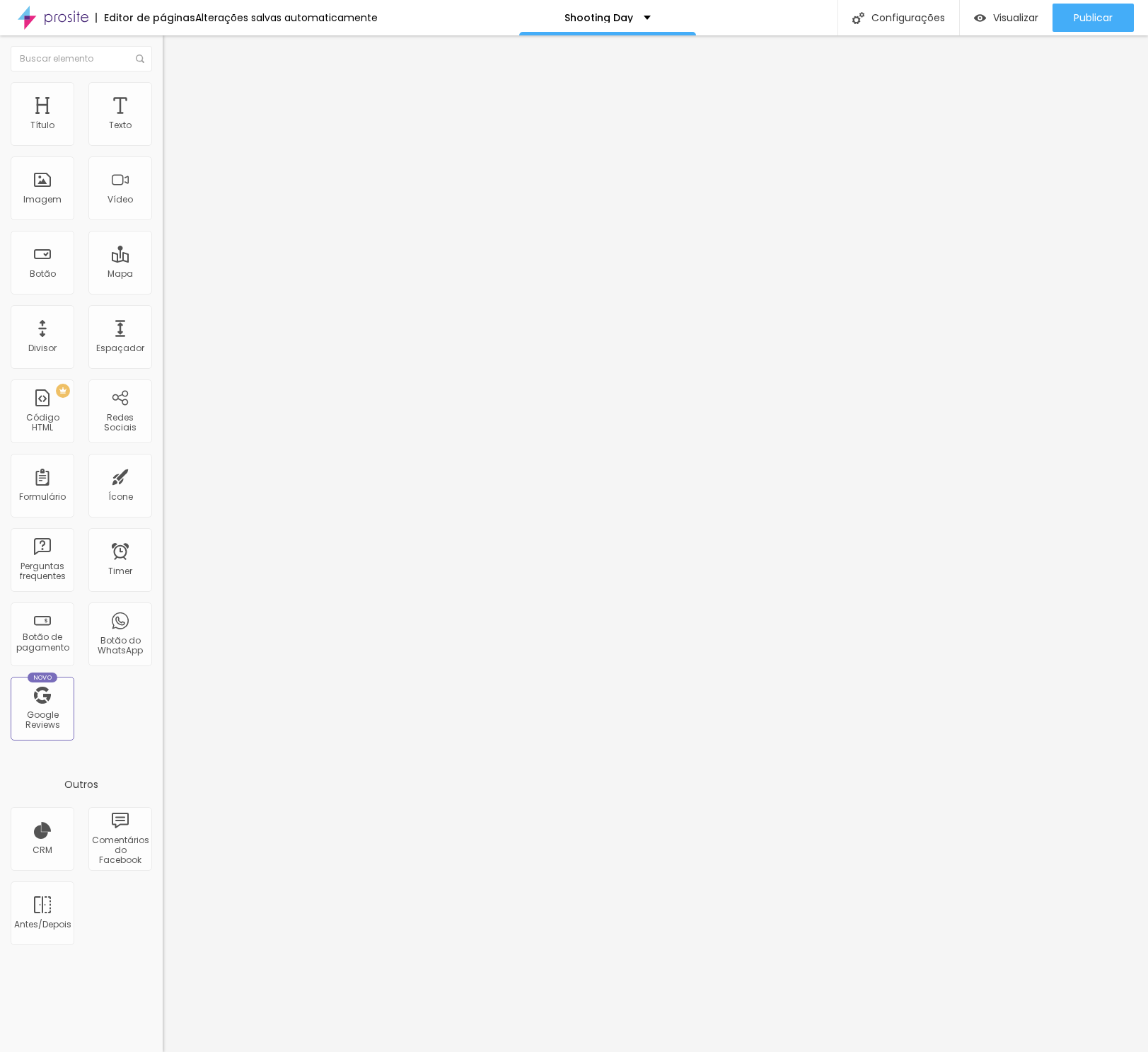
click at [162, 136] on button "button" at bounding box center [172, 128] width 19 height 15
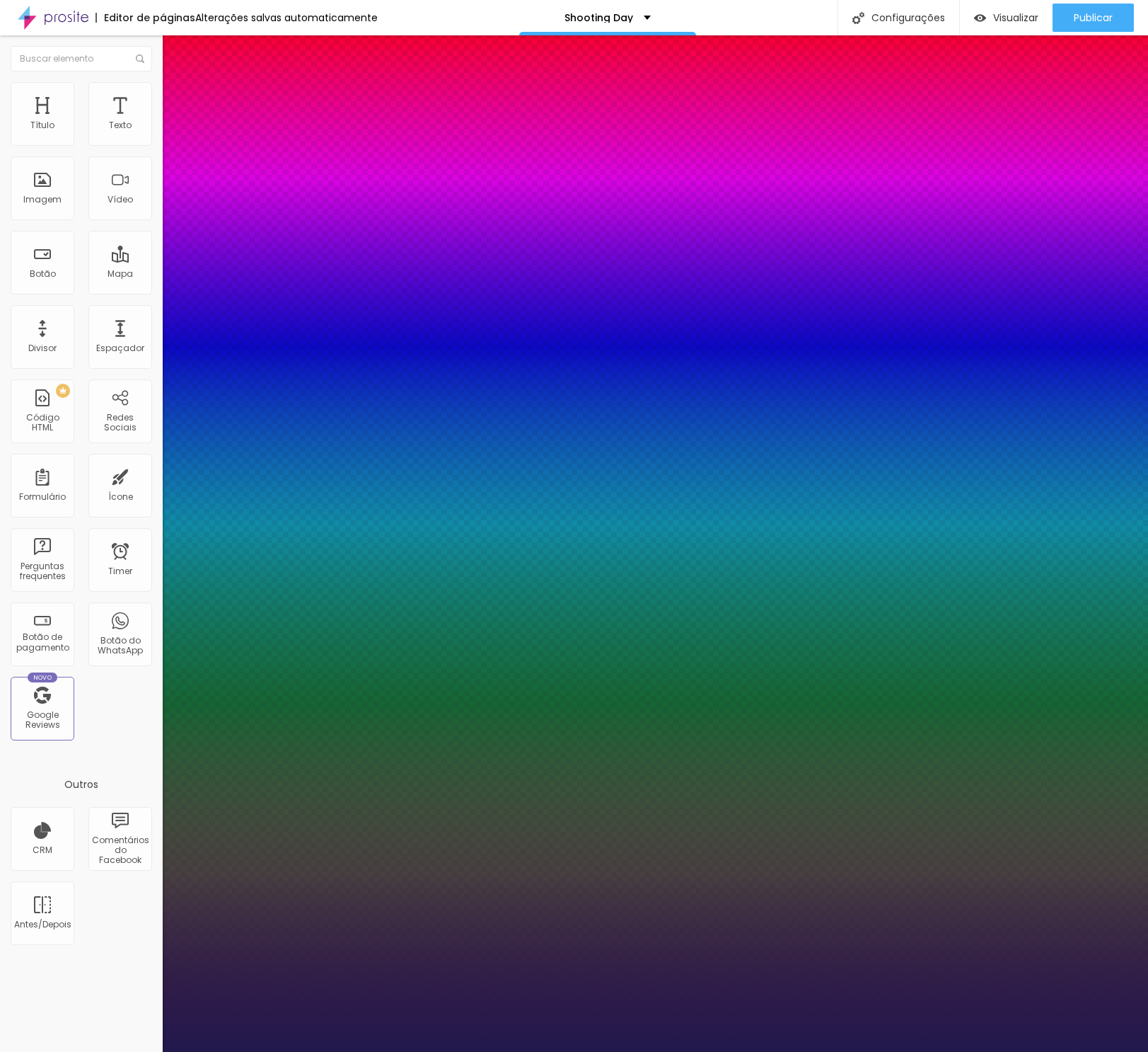
type input "1"
type input "#9082D8"
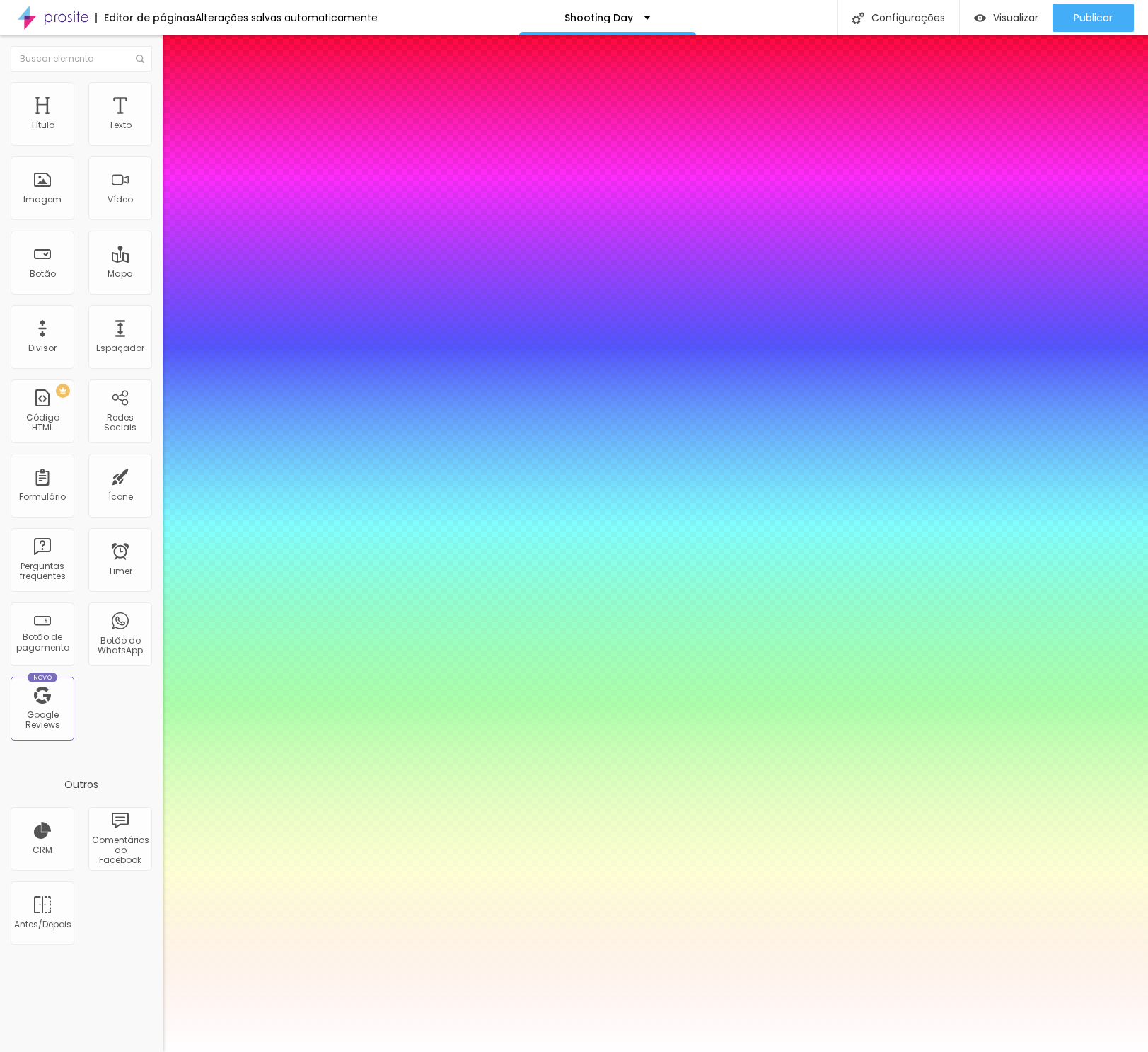
type input "1"
type input "#FFFFFF"
drag, startPoint x: 177, startPoint y: 370, endPoint x: 161, endPoint y: 365, distance: 16.8
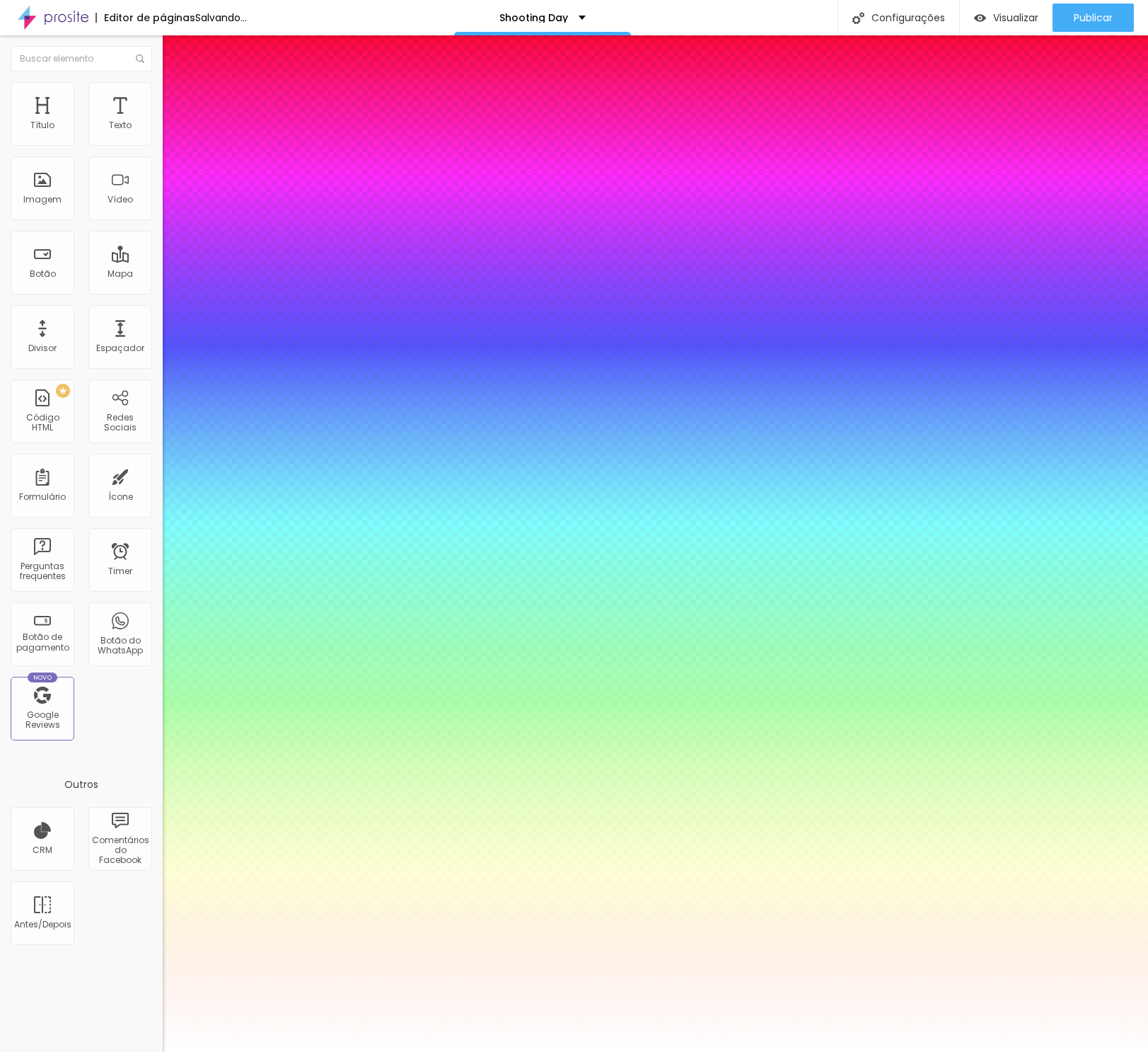
type input "1"
click at [739, 1051] on div at bounding box center [574, 1052] width 1148 height 0
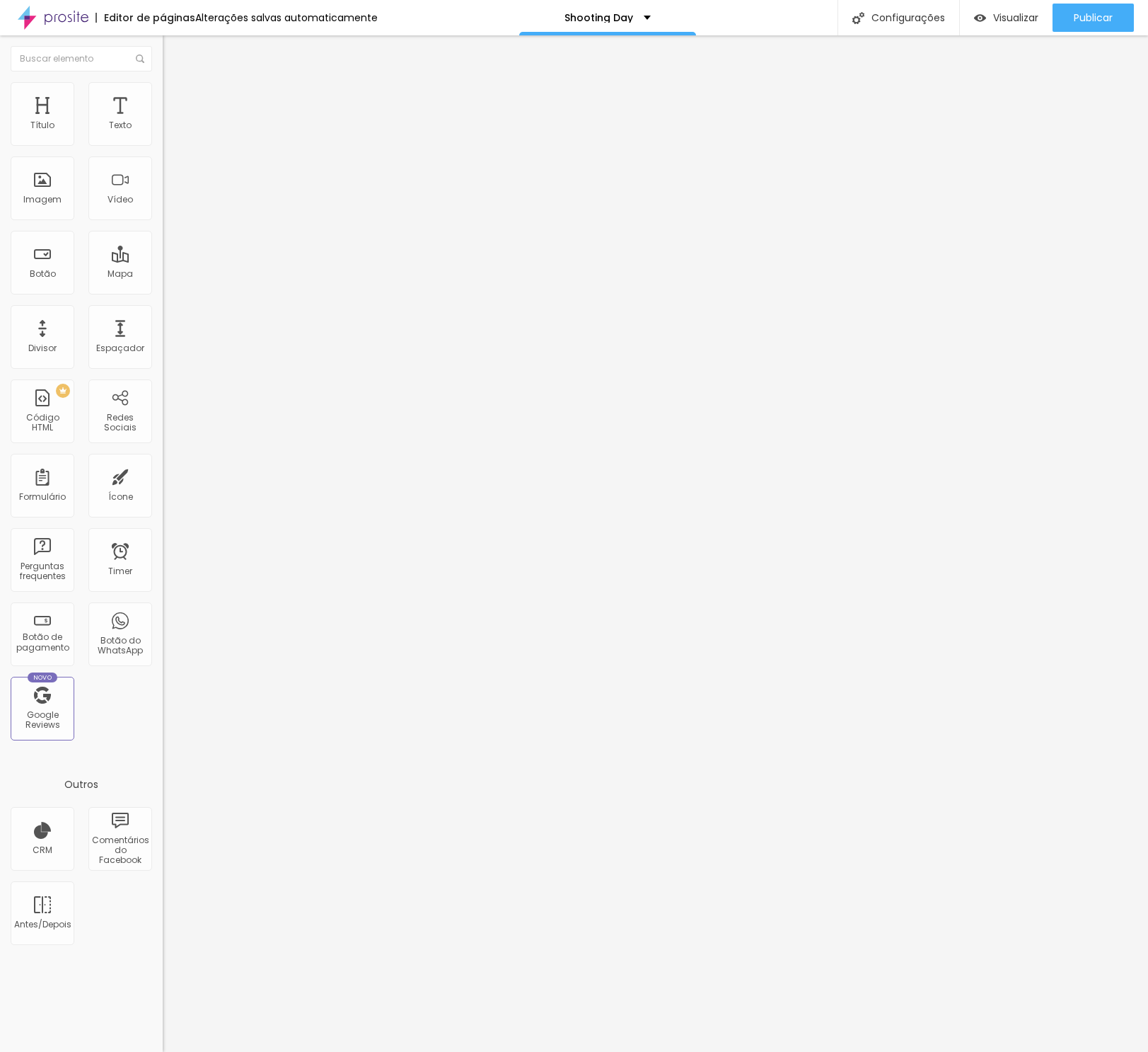
click at [162, 133] on input "Quero meus Presets agora" at bounding box center [247, 126] width 169 height 14
paste input "Garanta Sua Vaga Agora"
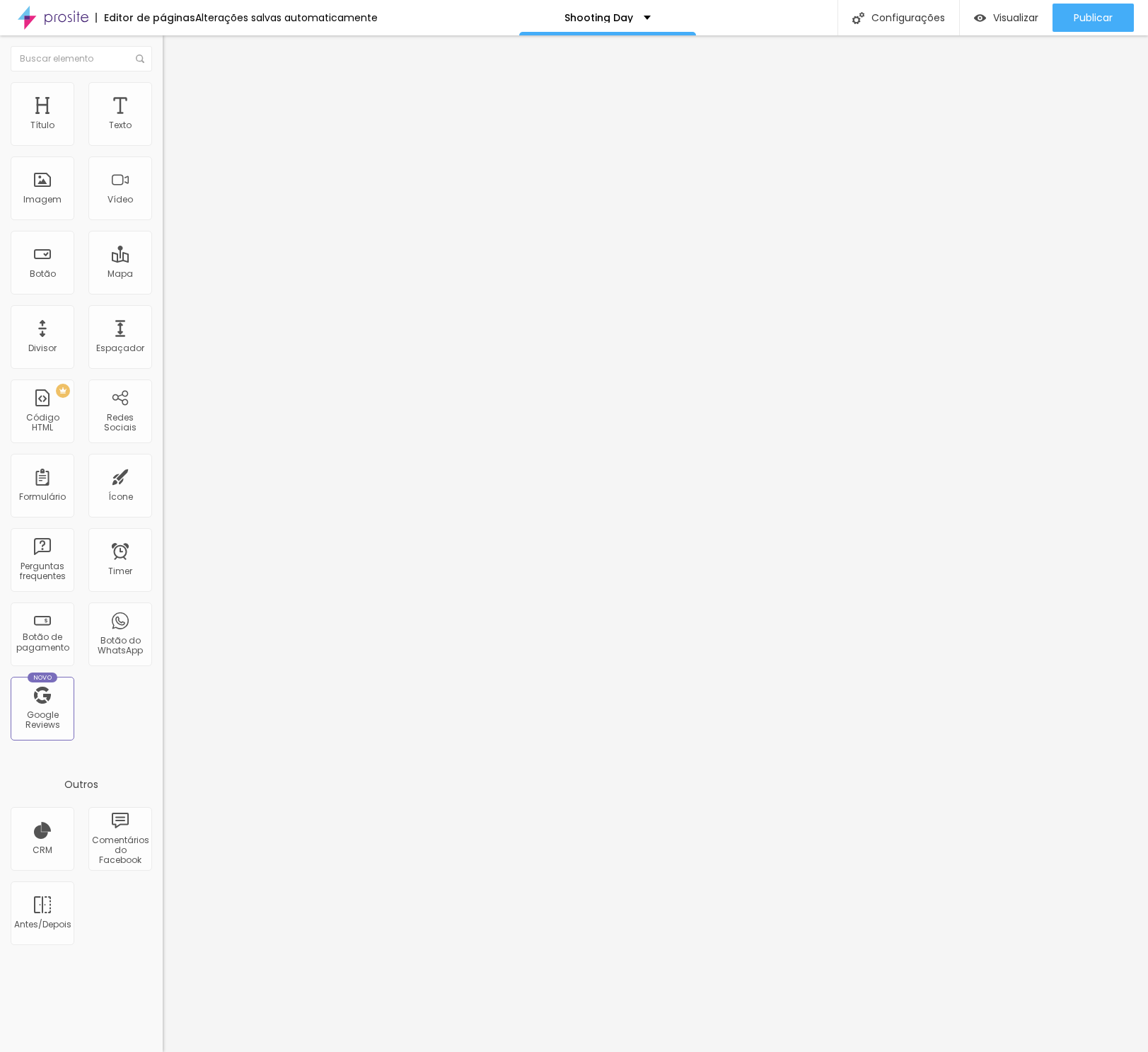
click at [162, 133] on input "Quero meus PrGaranta Sua Vaga Agoraesets agora" at bounding box center [247, 126] width 169 height 14
paste input "Garanta Sua Vaga A"
type input "Garanta Sua Vaga Agora"
click at [162, 269] on div "URL https://" at bounding box center [244, 286] width 162 height 34
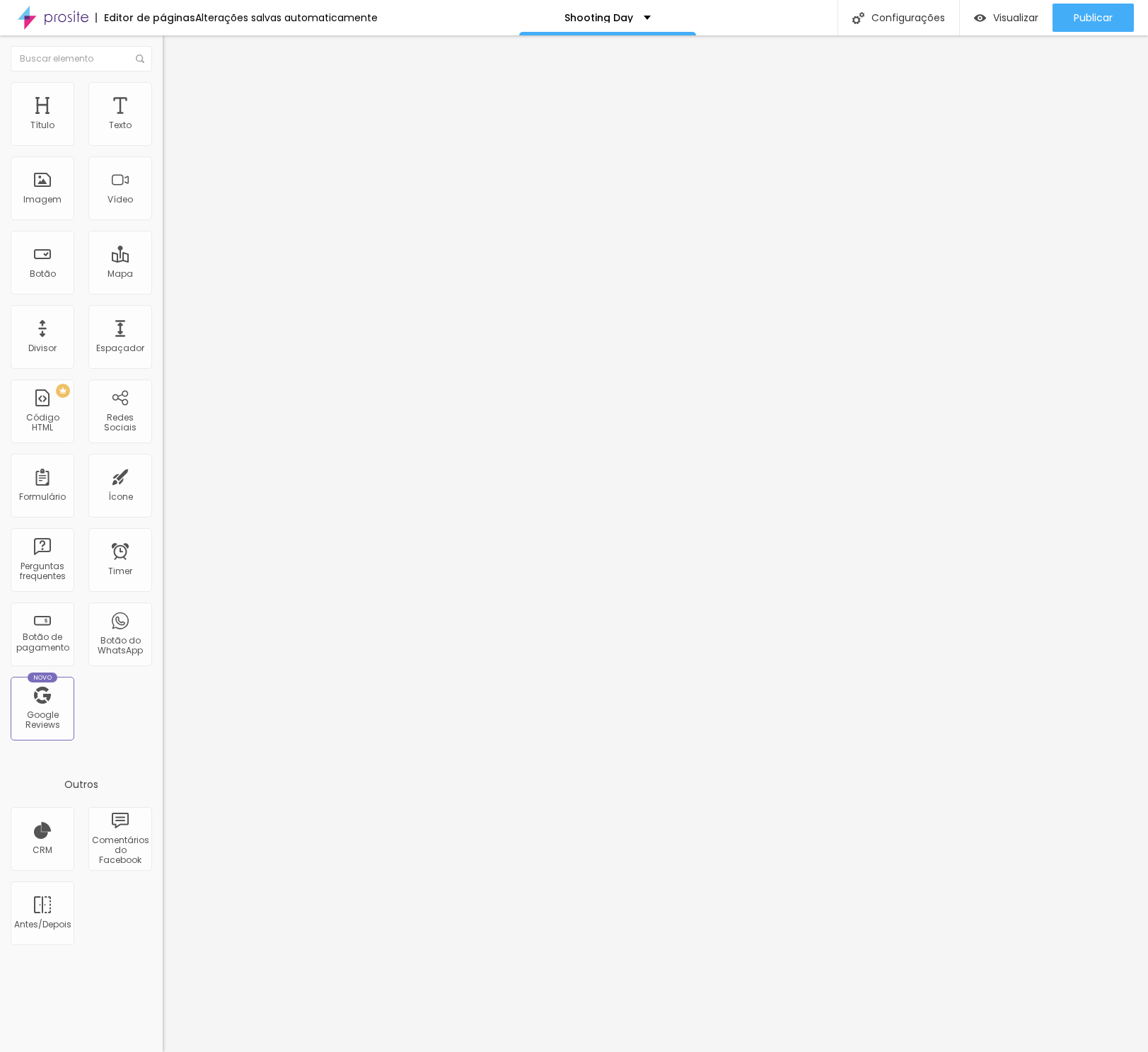
click at [173, 50] on img "button" at bounding box center [178, 51] width 11 height 11
paste input "Garanta Sua Vaga Agora"
type input "Garanta Sua Vaga Agora"
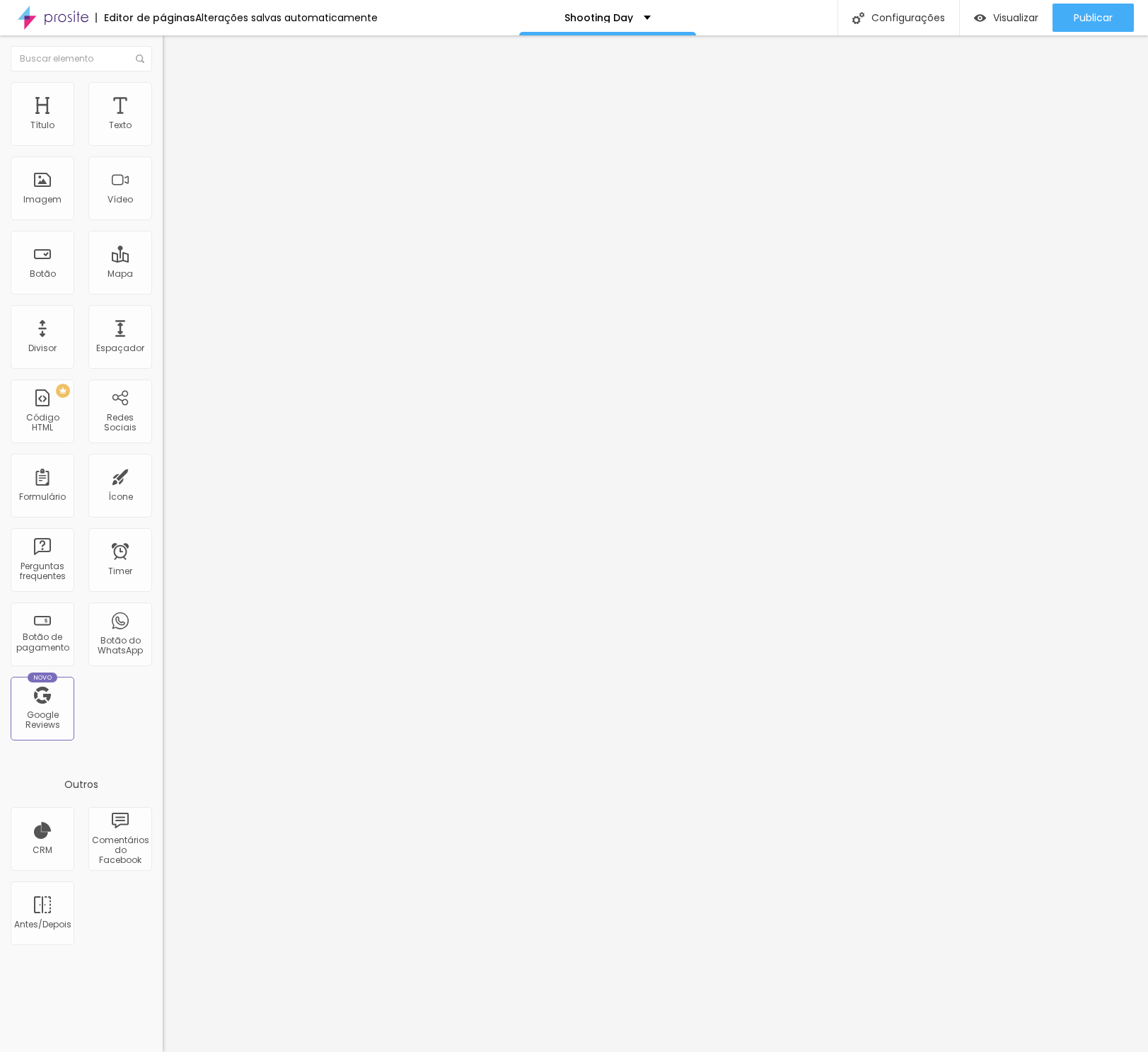
type input "R$ 500,00"
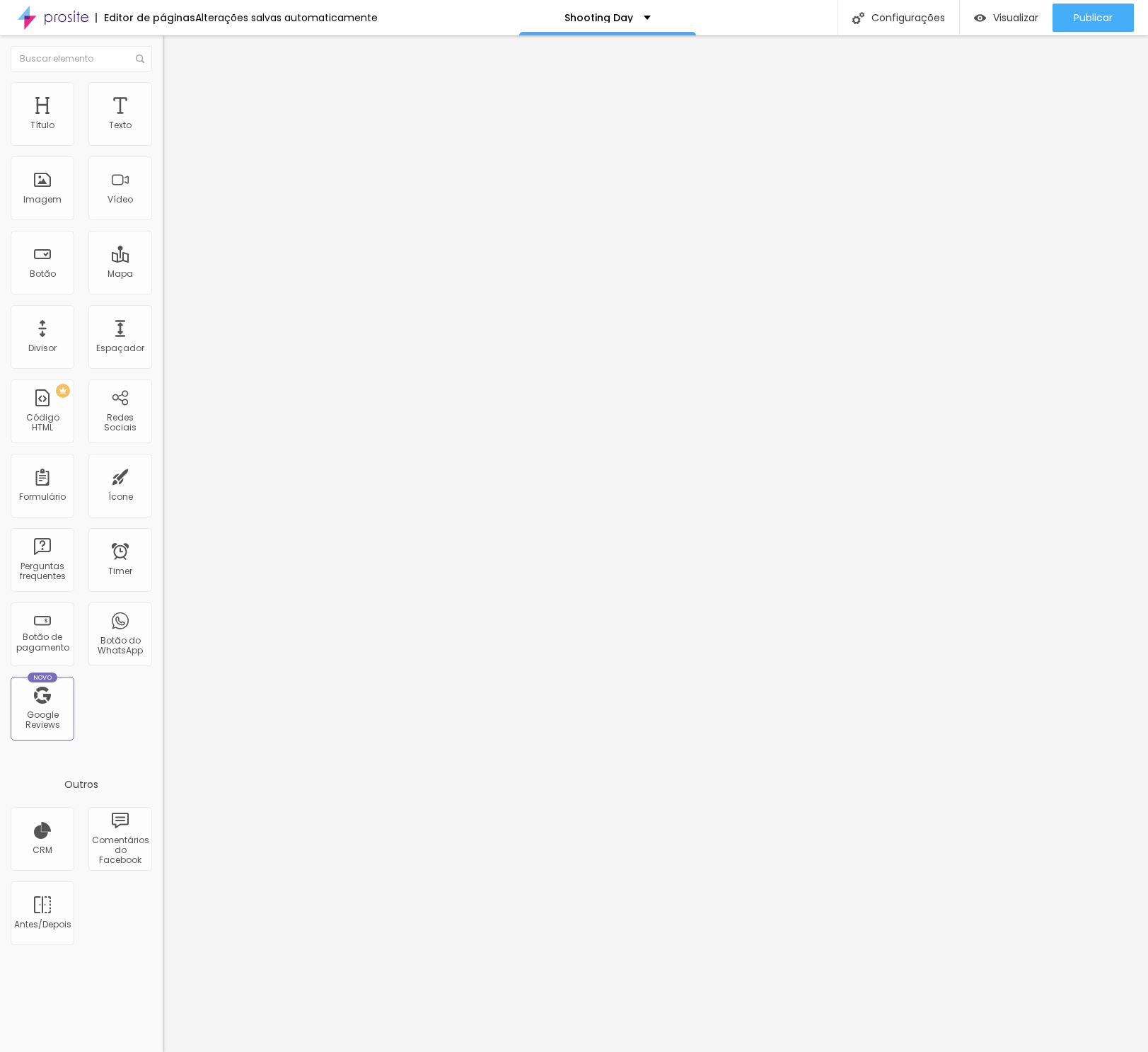
type textarea "Garanta sua vaga para o shooting day POA"
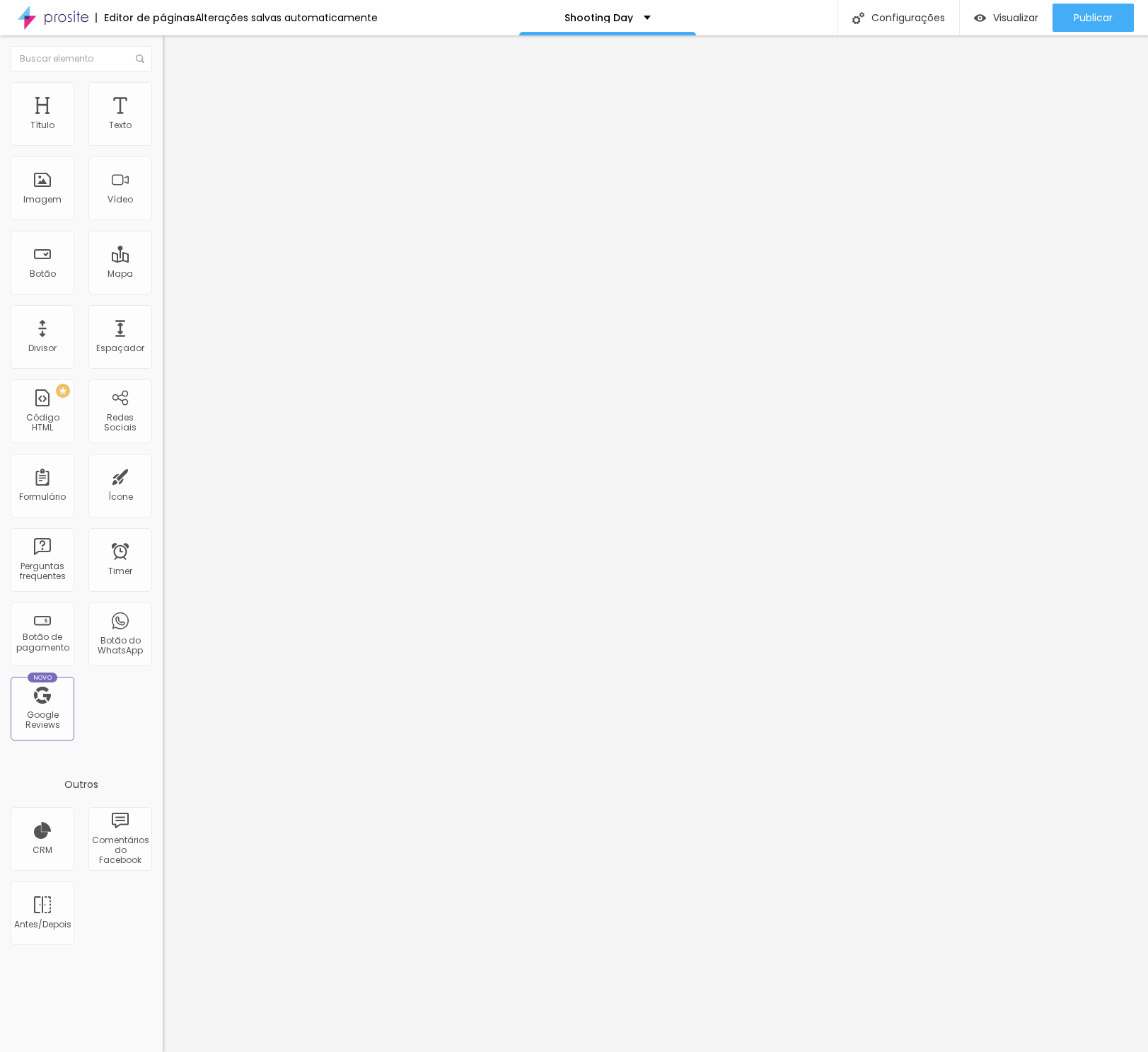
drag, startPoint x: 623, startPoint y: 630, endPoint x: 561, endPoint y: 636, distance: 62.3
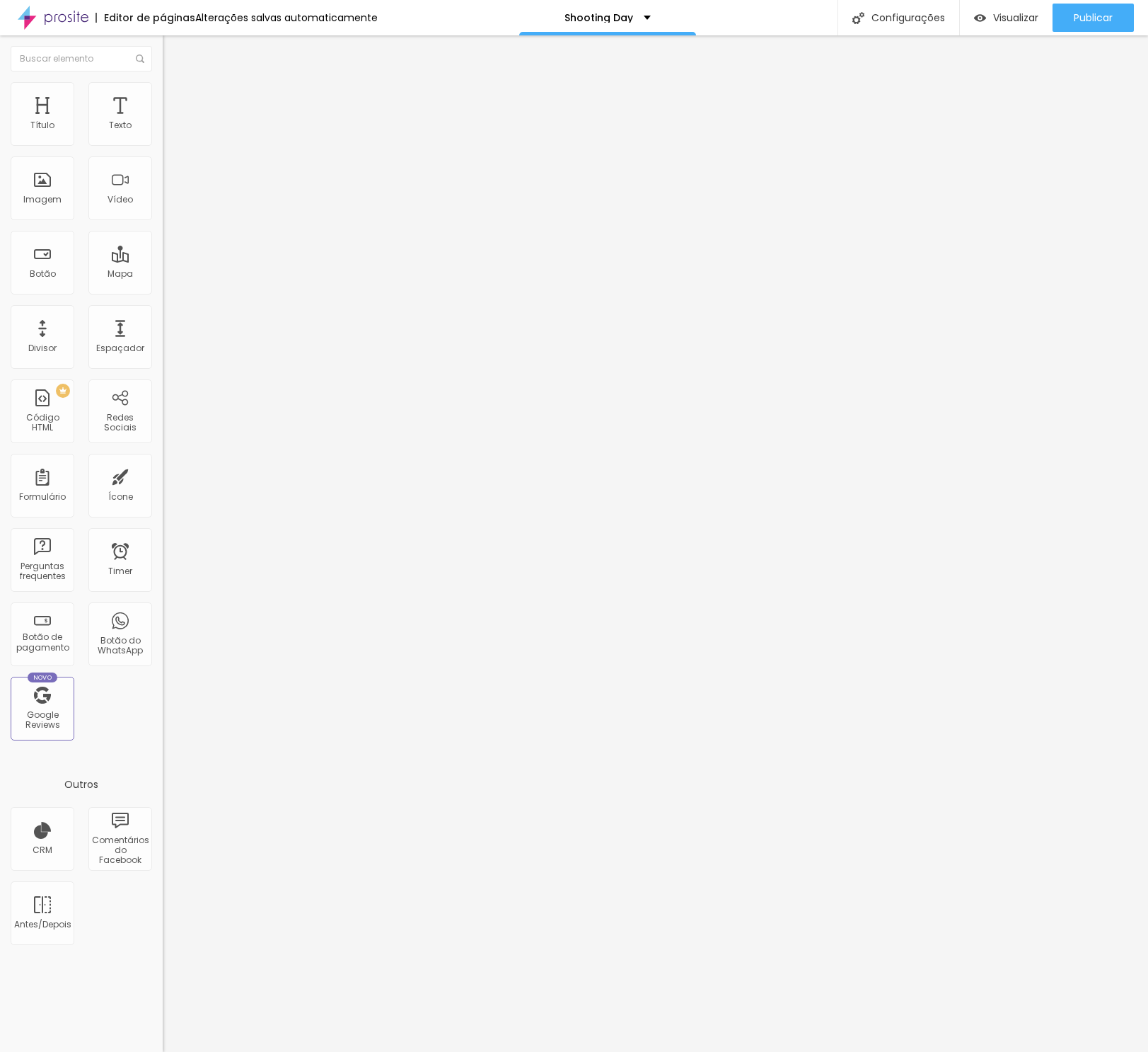
scroll to position [105, 0]
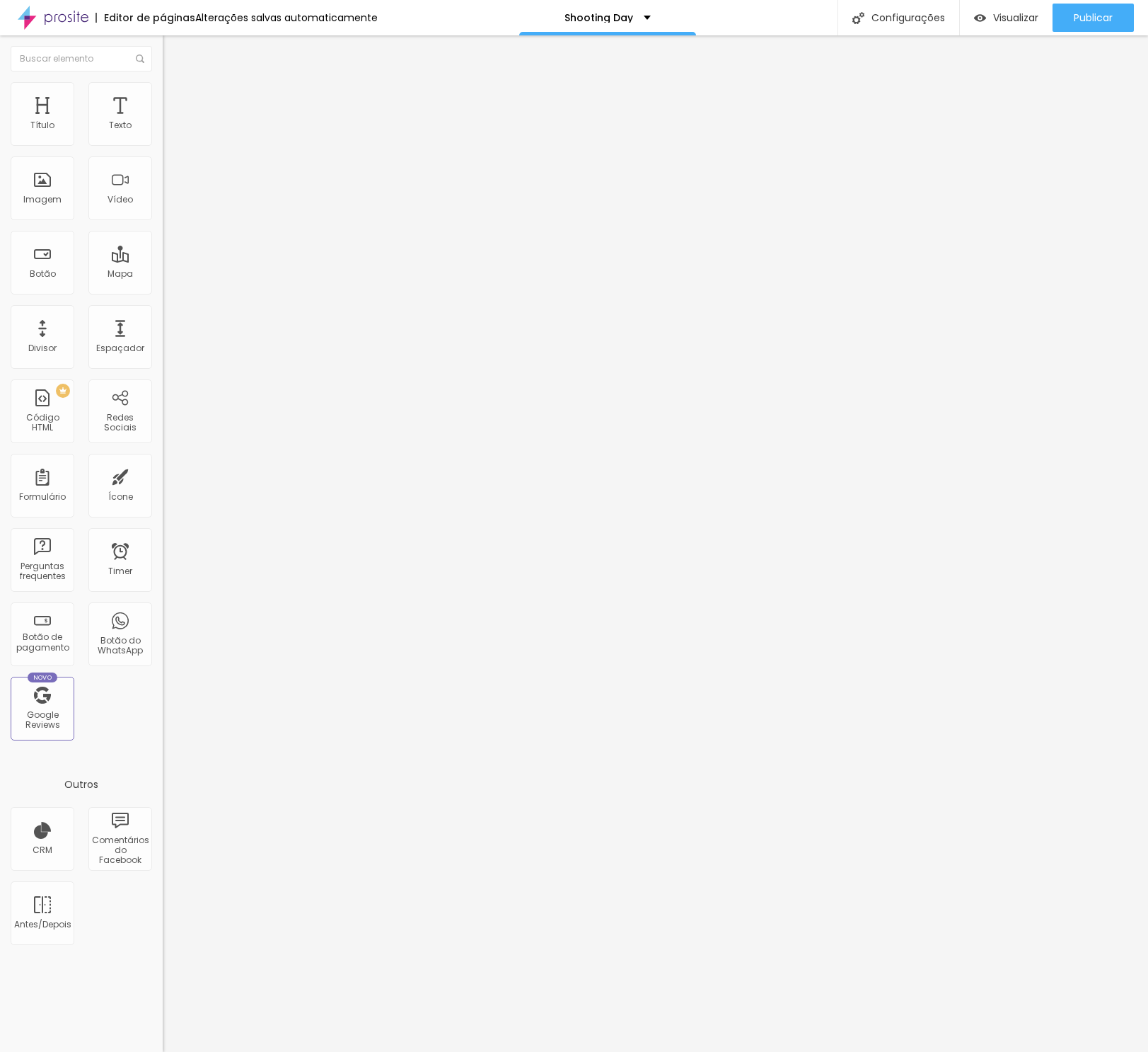
click at [162, 143] on div "Form" at bounding box center [244, 131] width 162 height 24
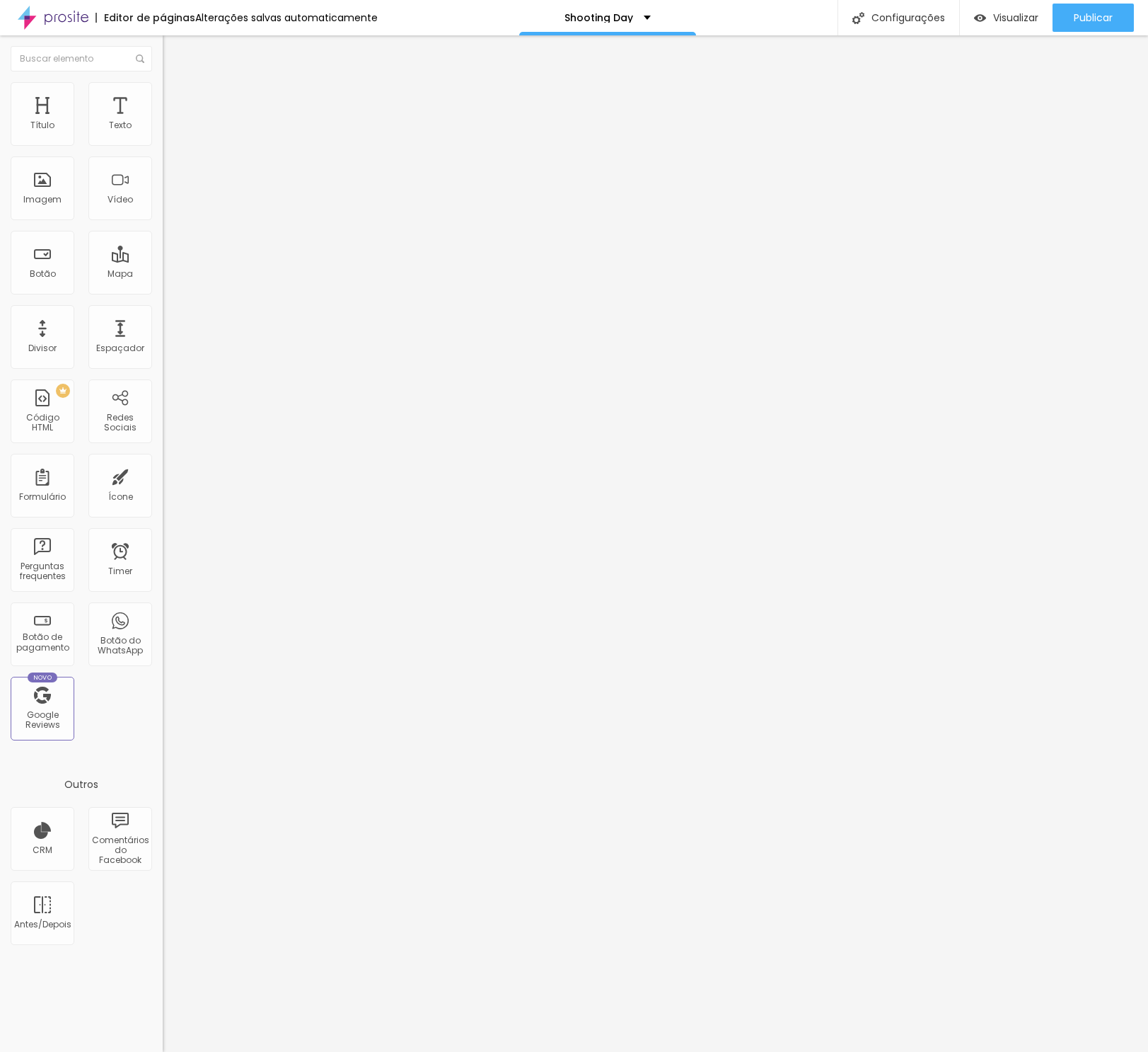
click at [176, 96] on span "Avançado" at bounding box center [199, 92] width 47 height 12
click at [162, 82] on li "Estilo" at bounding box center [244, 75] width 162 height 14
click at [176, 98] on span "Avançado" at bounding box center [199, 92] width 47 height 12
